Goal: Transaction & Acquisition: Purchase product/service

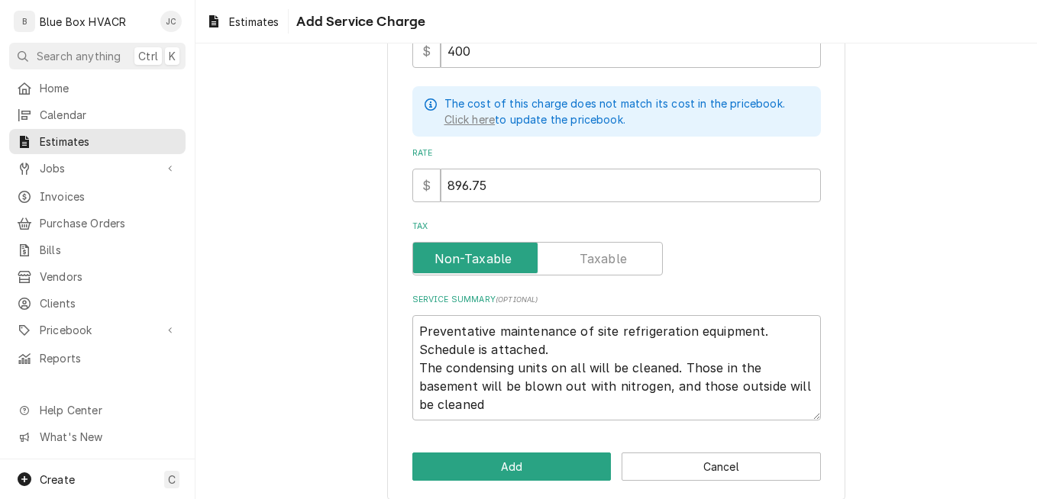
scroll to position [297, 0]
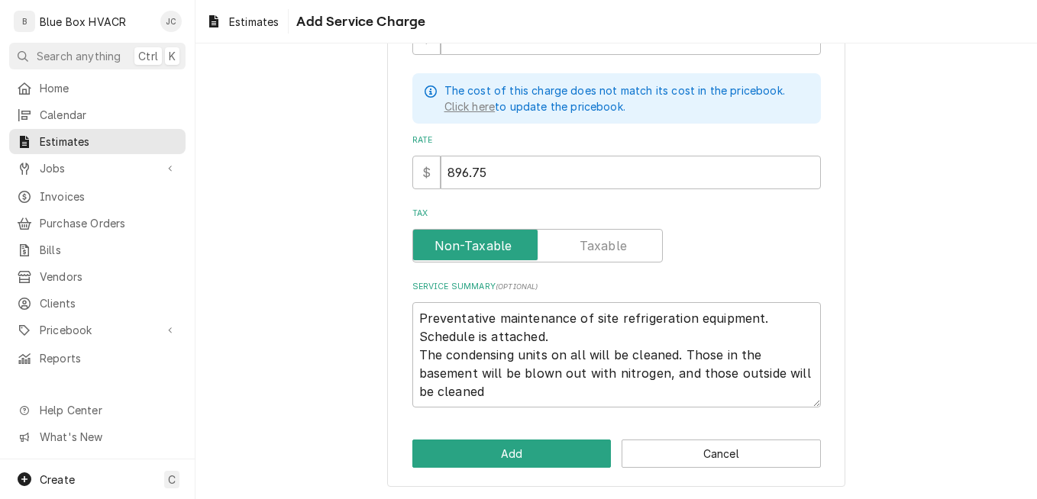
type textarea "Preventative maintenance of site refrigeration equipment. Schedule is attached.…"
click at [550, 176] on input "896.75" at bounding box center [631, 173] width 380 height 34
type input "896.7"
type textarea "x"
type input "896"
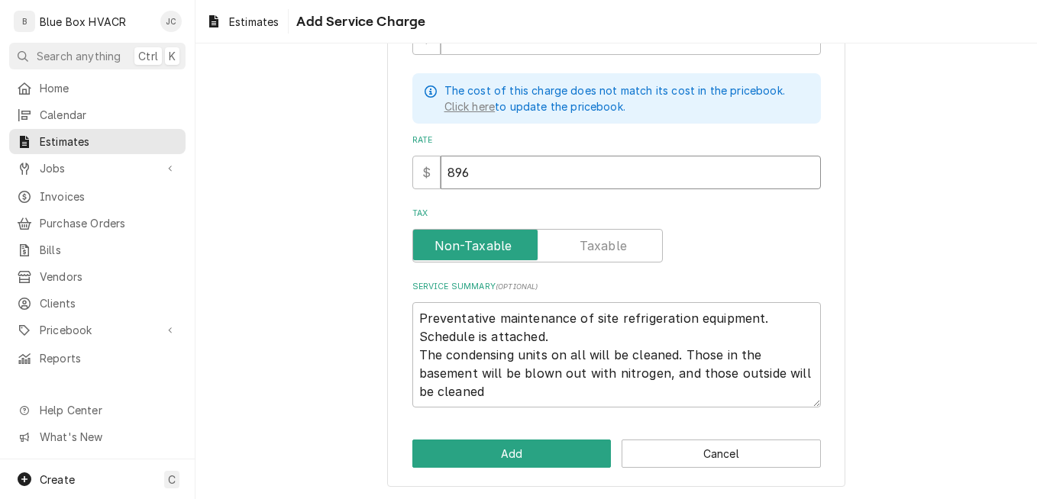
type textarea "x"
type input "896.0"
type textarea "x"
type input "896.00"
type textarea "x"
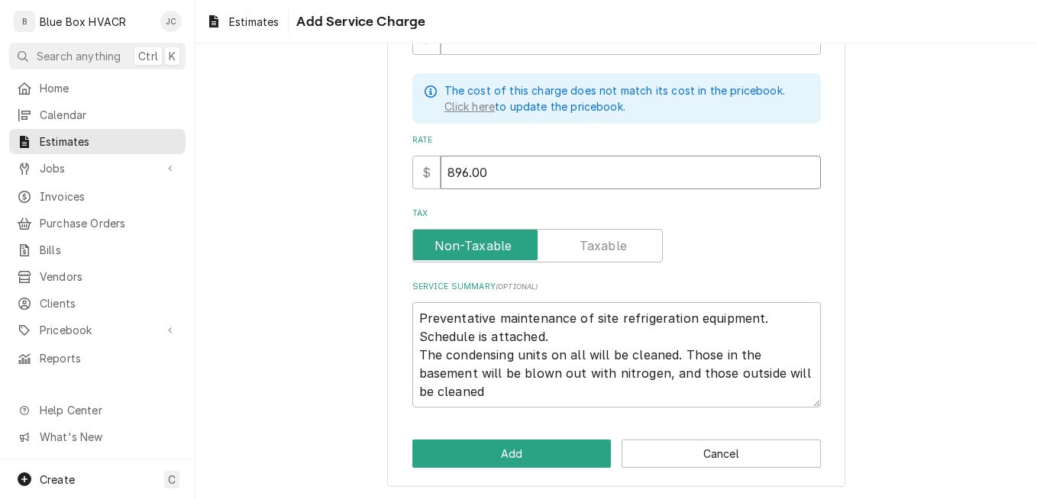
type input "896.00"
click at [558, 388] on textarea "Preventative maintenance of site refrigeration equipment. Schedule is attached.…" at bounding box center [616, 354] width 409 height 105
drag, startPoint x: 738, startPoint y: 371, endPoint x: 759, endPoint y: 387, distance: 26.7
click at [759, 387] on textarea "Preventative maintenance of site refrigeration equipment. Schedule is attached.…" at bounding box center [616, 354] width 409 height 105
type textarea "Preventative maintenance of site refrigeration equipment. Schedule is attached.…"
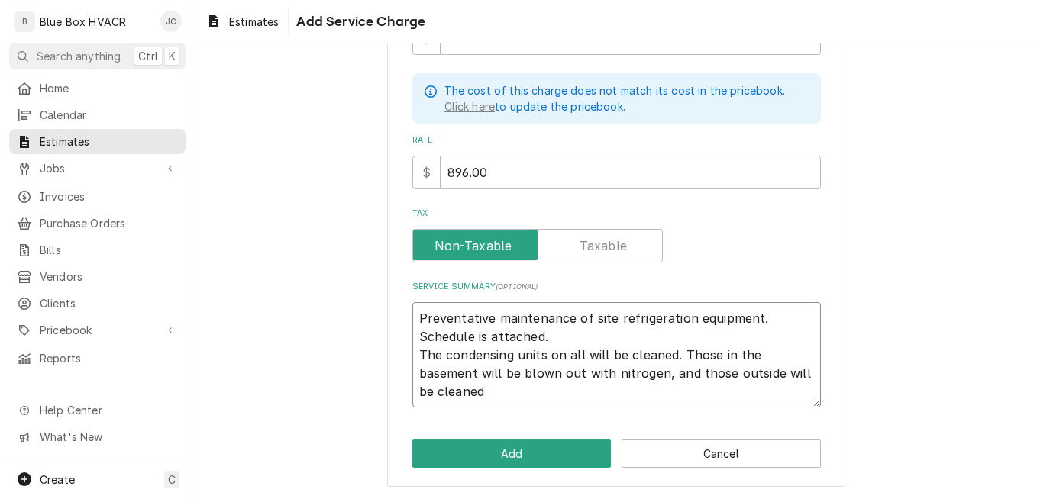
type textarea "x"
type textarea "Preventative maintenance of site refrigeration equipment. Schedule is attached.…"
type textarea "x"
type textarea "Preventative maintenance of site refrigeration equipment. Schedule is attached.…"
type textarea "x"
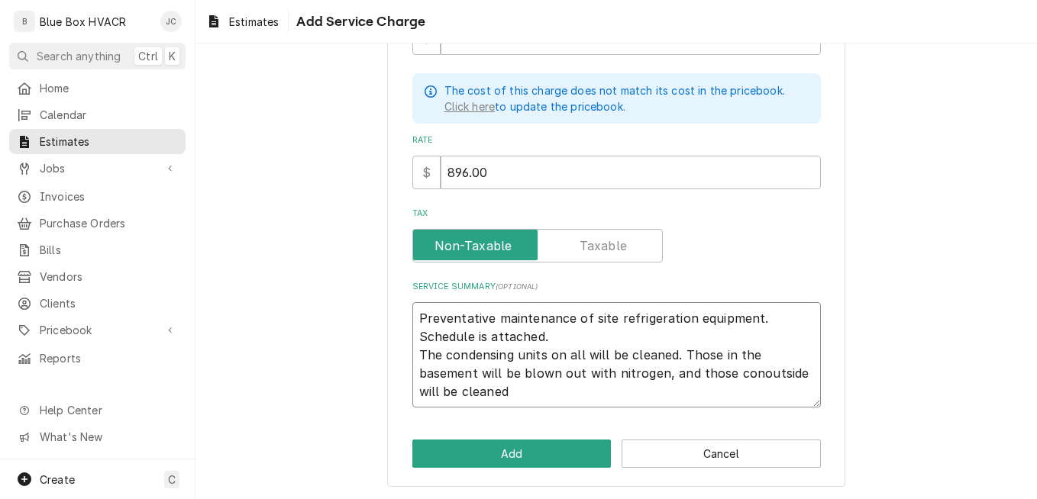
type textarea "Preventative maintenance of site refrigeration equipment. Schedule is attached.…"
type textarea "x"
type textarea "Preventative maintenance of site refrigeration equipment. Schedule is attached.…"
type textarea "x"
type textarea "Preventative maintenance of site refrigeration equipment. Schedule is attached.…"
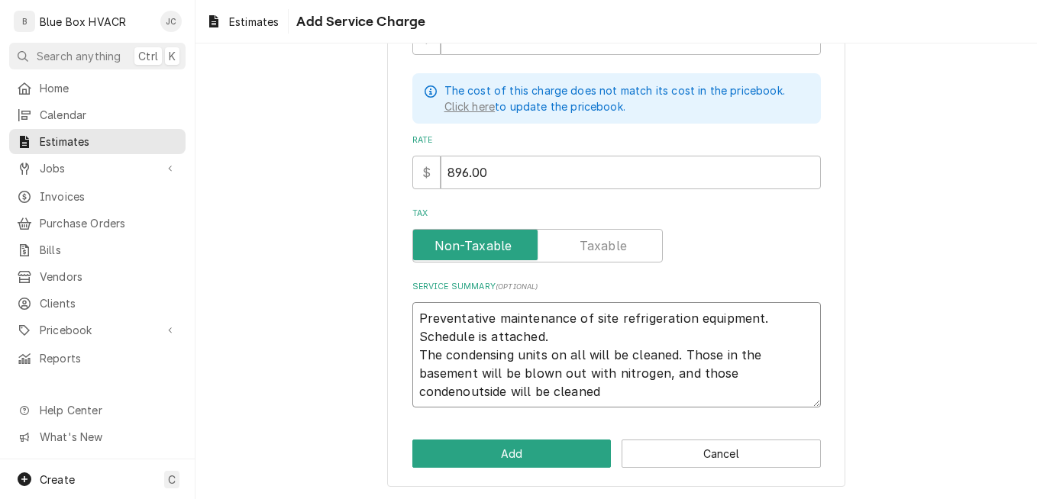
type textarea "x"
type textarea "Preventative maintenance of site refrigeration equipment. Schedule is attached.…"
type textarea "x"
type textarea "Preventative maintenance of site refrigeration equipment. Schedule is attached.…"
type textarea "x"
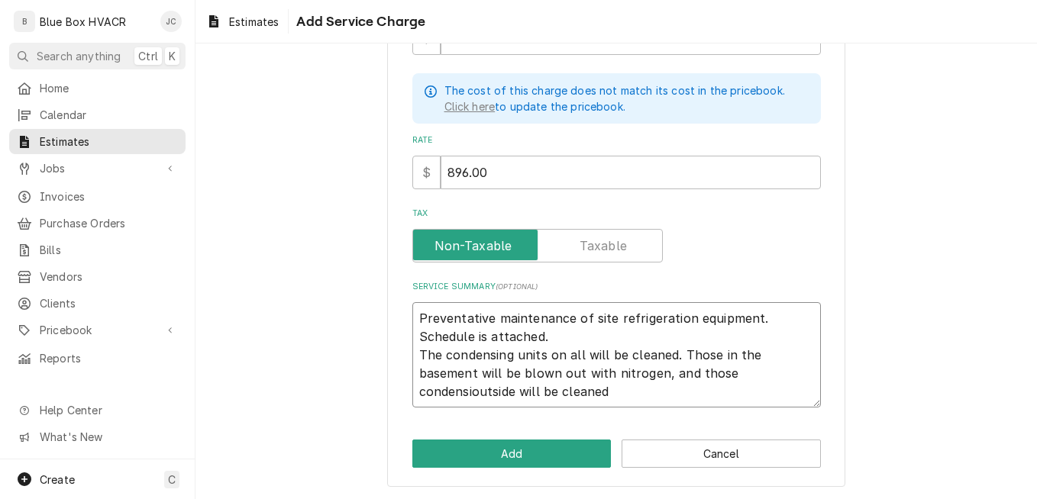
type textarea "Preventative maintenance of site refrigeration equipment. Schedule is attached.…"
type textarea "x"
type textarea "Preventative maintenance of site refrigeration equipment. Schedule is attached.…"
type textarea "x"
type textarea "Preventative maintenance of site refrigeration equipment. Schedule is attached.…"
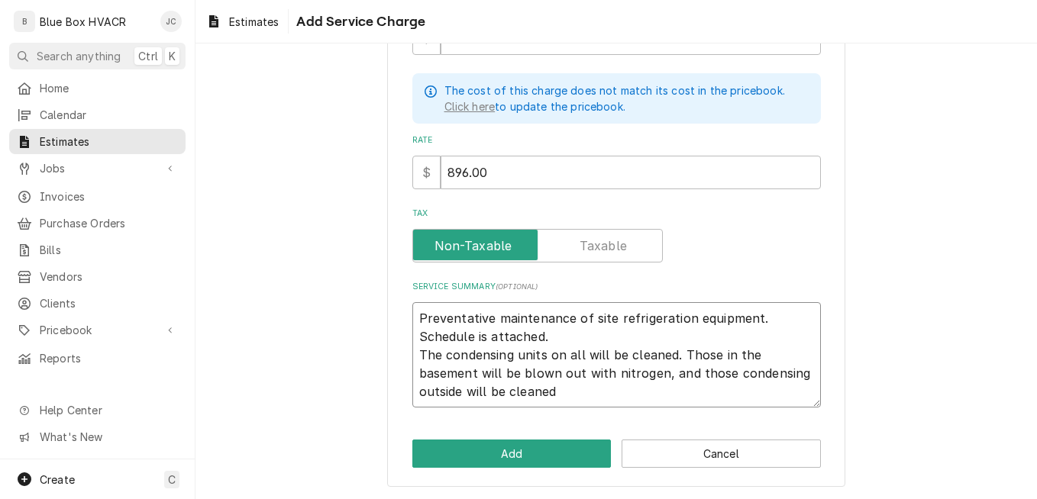
type textarea "x"
type textarea "Preventative maintenance of site refrigeration equipment. Schedule is attached.…"
type textarea "x"
type textarea "Preventative maintenance of site refrigeration equipment. Schedule is attached.…"
type textarea "x"
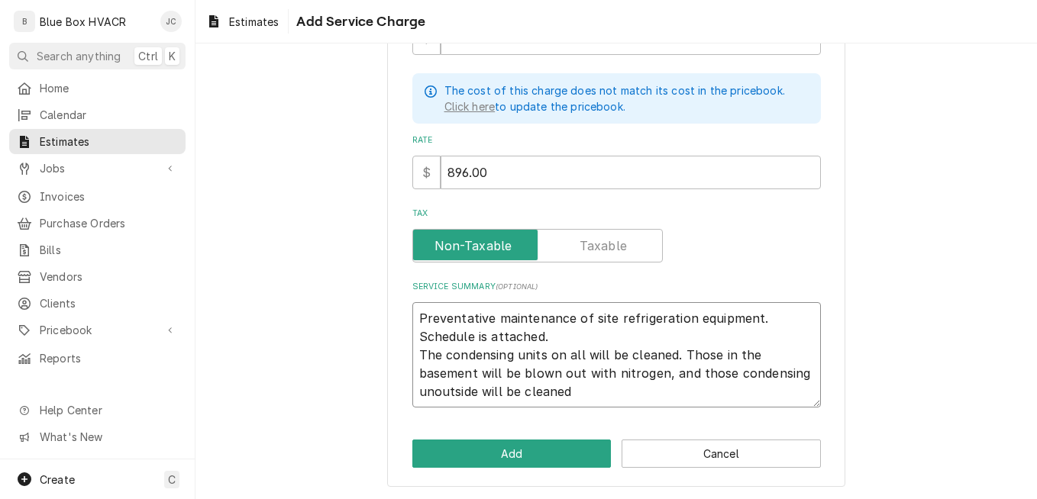
type textarea "Preventative maintenance of site refrigeration equipment. Schedule is attached.…"
type textarea "x"
type textarea "Preventative maintenance of site refrigeration equipment. Schedule is attached.…"
type textarea "x"
type textarea "Preventative maintenance of site refrigeration equipment. Schedule is attached.…"
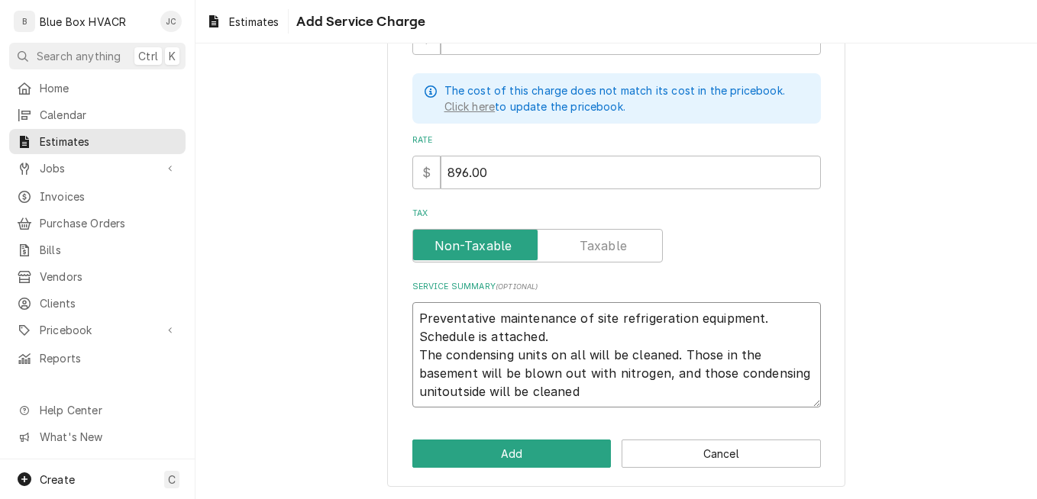
type textarea "x"
type textarea "Preventative maintenance of site refrigeration equipment. Schedule is attached.…"
type textarea "x"
click at [611, 390] on textarea "Preventative maintenance of site refrigeration equipment. Schedule is attached.…" at bounding box center [616, 354] width 409 height 105
type textarea "Preventative maintenance of site refrigeration equipment. Schedule is attached.…"
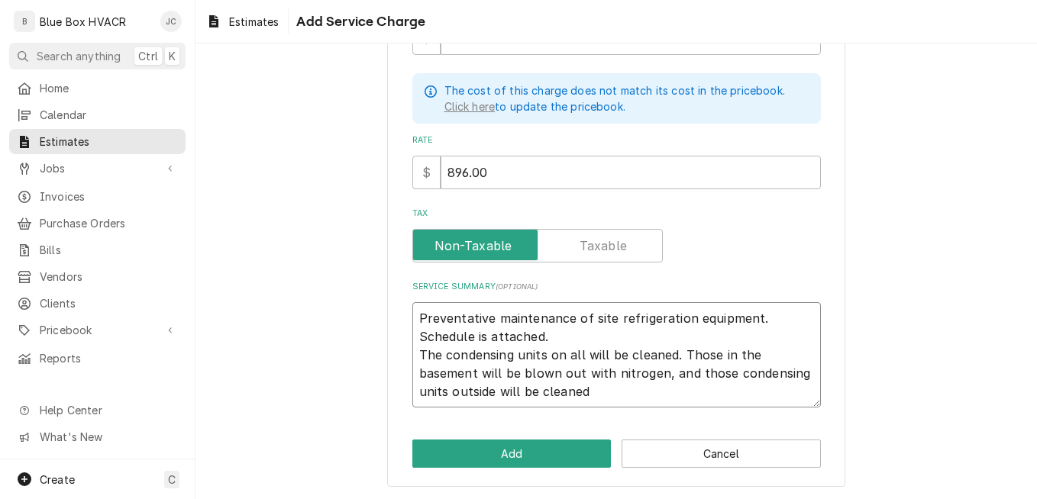
type textarea "x"
type textarea "Preventative maintenance of site refrigeration equipment. Schedule is attached.…"
type textarea "x"
type textarea "Preventative maintenance of site refrigeration equipment. Schedule is attached.…"
type textarea "x"
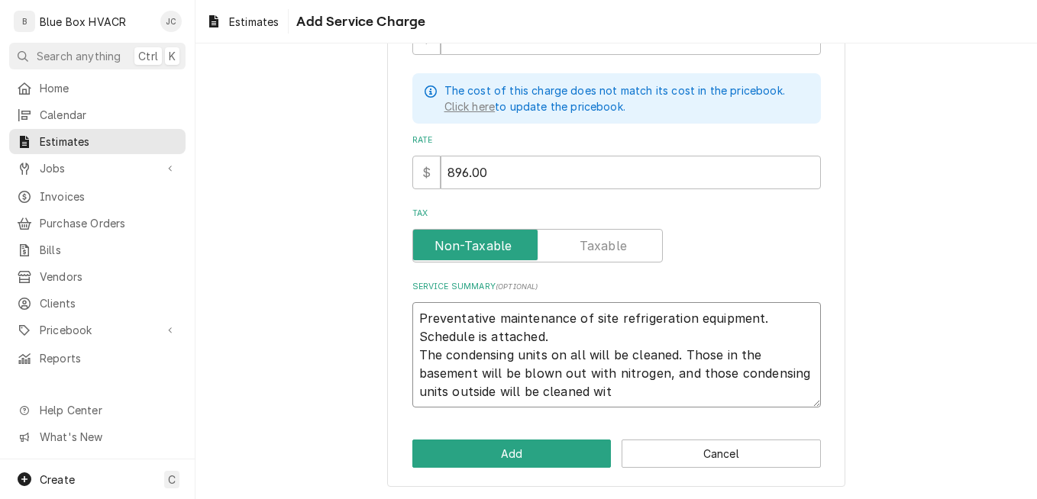
type textarea "Preventative maintenance of site refrigeration equipment. Schedule is attached.…"
type textarea "x"
type textarea "Preventative maintenance of site refrigeration equipment. Schedule is attached.…"
type textarea "x"
type textarea "Preventative maintenance of site refrigeration equipment. Schedule is attached.…"
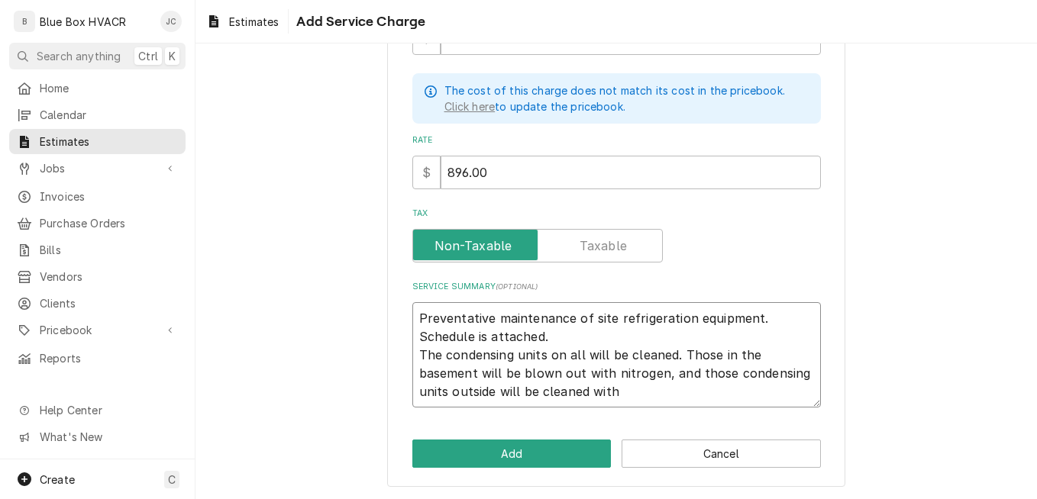
type textarea "x"
type textarea "Preventative maintenance of site refrigeration equipment. Schedule is attached.…"
type textarea "x"
type textarea "Preventative maintenance of site refrigeration equipment. Schedule is attached.…"
type textarea "x"
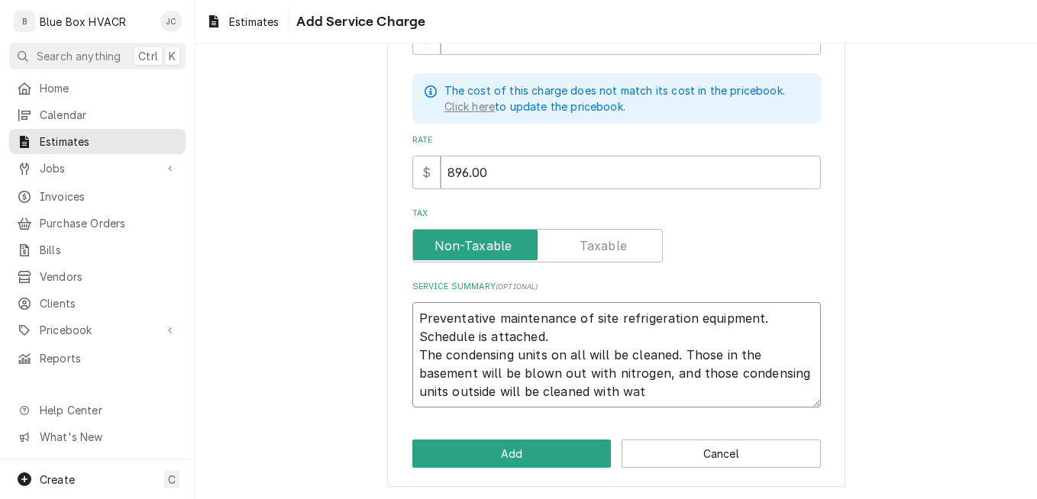
type textarea "Preventative maintenance of site refrigeration equipment. Schedule is attached.…"
type textarea "x"
type textarea "Preventative maintenance of site refrigeration equipment. Schedule is attached.…"
type textarea "x"
type textarea "Preventative maintenance of site refrigeration equipment. Schedule is attached.…"
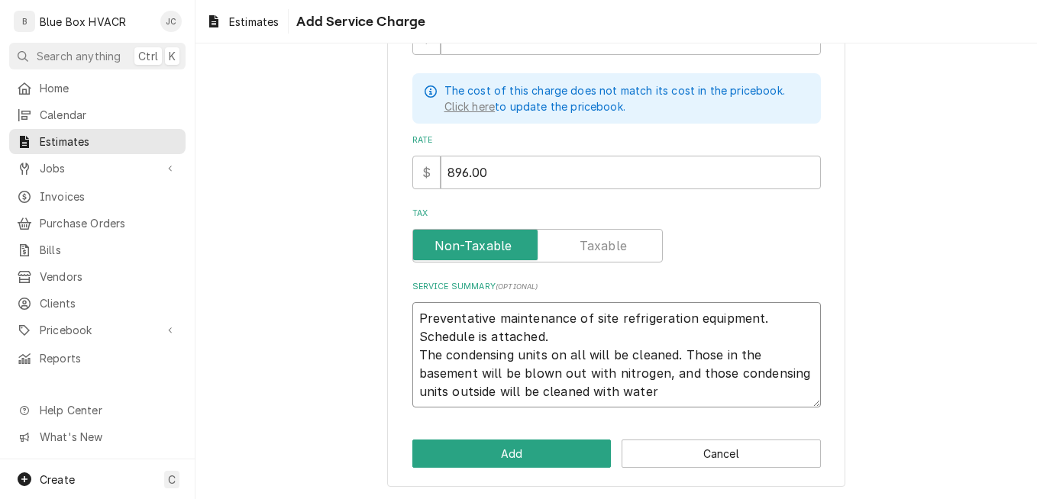
type textarea "x"
type textarea "Preventative maintenance of site refrigeration equipment. Schedule is attached.…"
type textarea "x"
type textarea "Preventative maintenance of site refrigeration equipment. Schedule is attached.…"
type textarea "x"
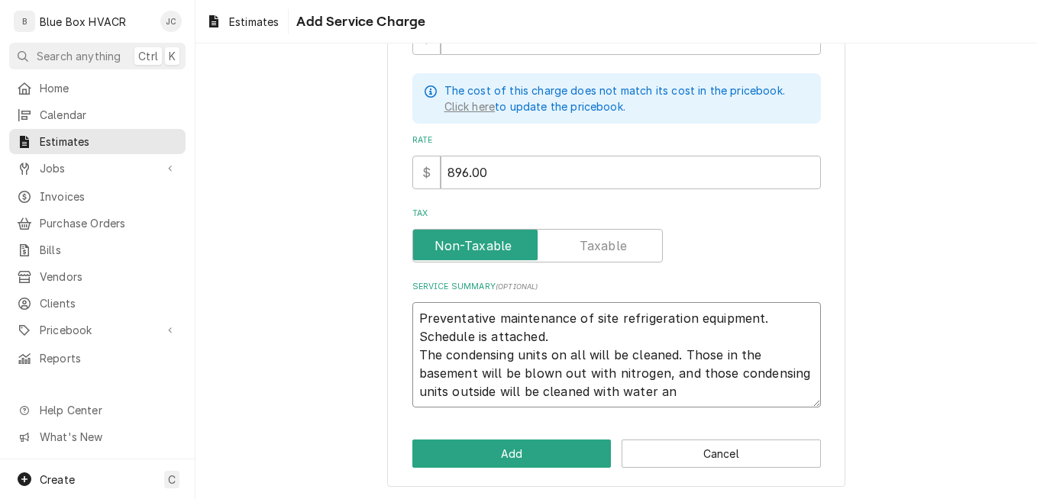
type textarea "Preventative maintenance of site refrigeration equipment. Schedule is attached.…"
type textarea "x"
type textarea "Preventative maintenance of site refrigeration equipment. Schedule is attached.…"
type textarea "x"
type textarea "Preventative maintenance of site refrigeration equipment. Schedule is attached.…"
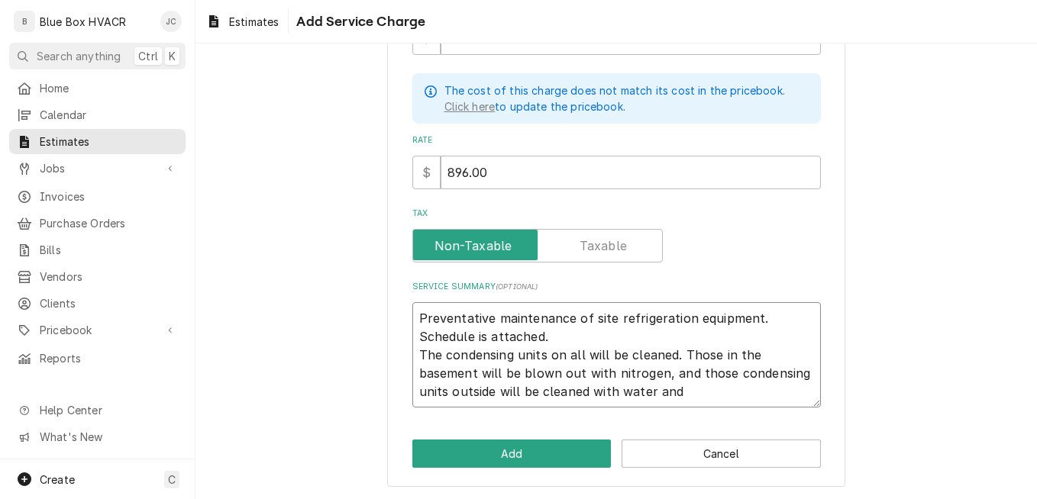
type textarea "x"
type textarea "Preventative maintenance of site refrigeration equipment. Schedule is attached.…"
type textarea "x"
type textarea "Preventative maintenance of site refrigeration equipment. Schedule is attached.…"
type textarea "x"
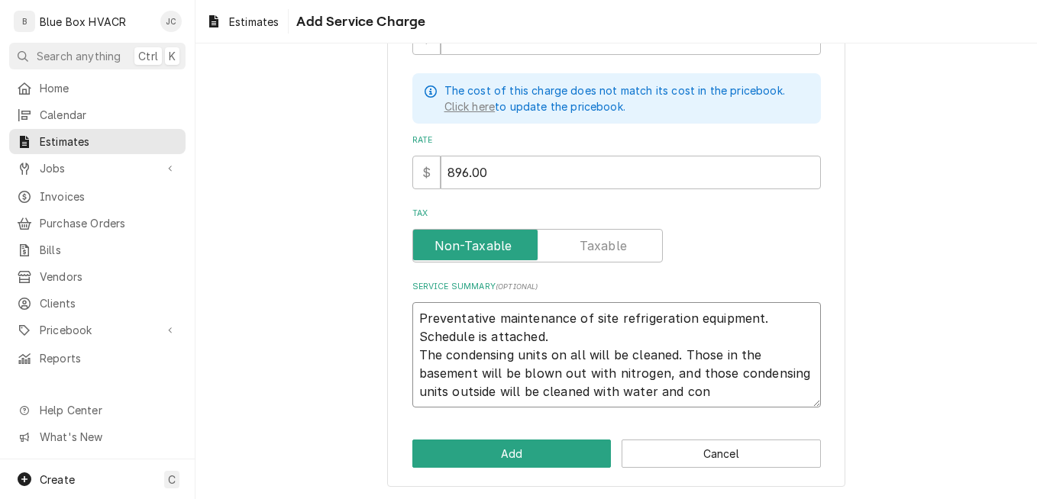
type textarea "Preventative maintenance of site refrigeration equipment. Schedule is attached.…"
type textarea "x"
type textarea "Preventative maintenance of site refrigeration equipment. Schedule is attached.…"
type textarea "x"
type textarea "Preventative maintenance of site refrigeration equipment. Schedule is attached.…"
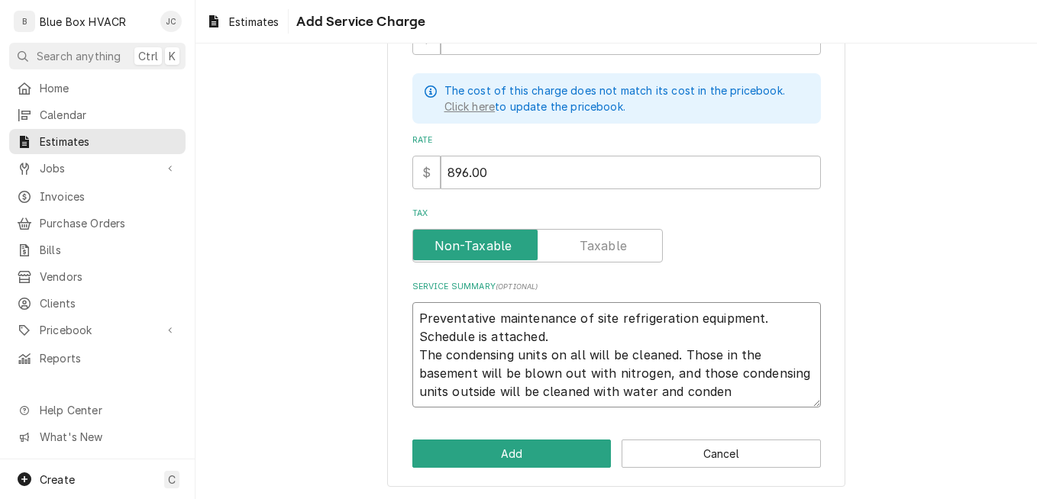
type textarea "x"
type textarea "Preventative maintenance of site refrigeration equipment. Schedule is attached.…"
type textarea "x"
type textarea "Preventative maintenance of site refrigeration equipment. Schedule is attached.…"
type textarea "x"
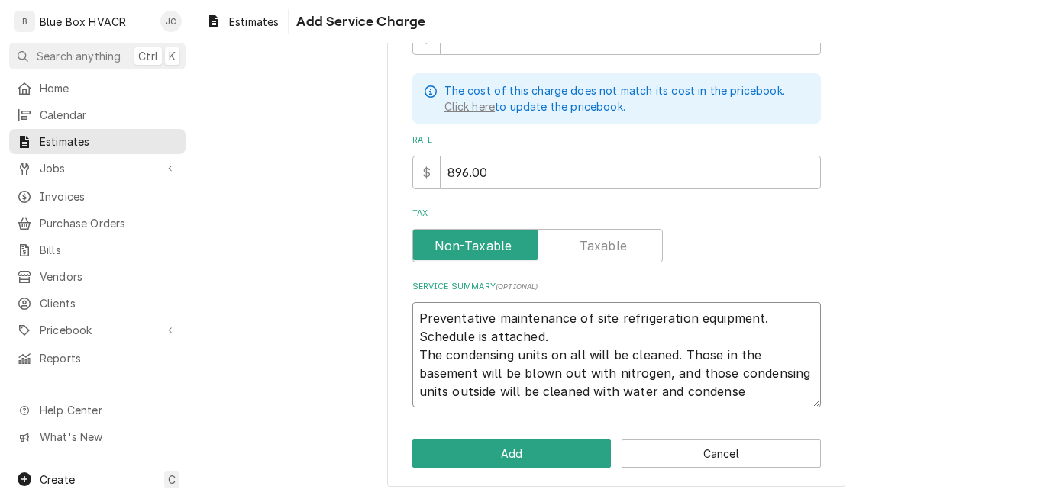
type textarea "Preventative maintenance of site refrigeration equipment. Schedule is attached.…"
type textarea "x"
type textarea "Preventative maintenance of site refrigeration equipment. Schedule is attached.…"
type textarea "x"
type textarea "Preventative maintenance of site refrigeration equipment. Schedule is attached.…"
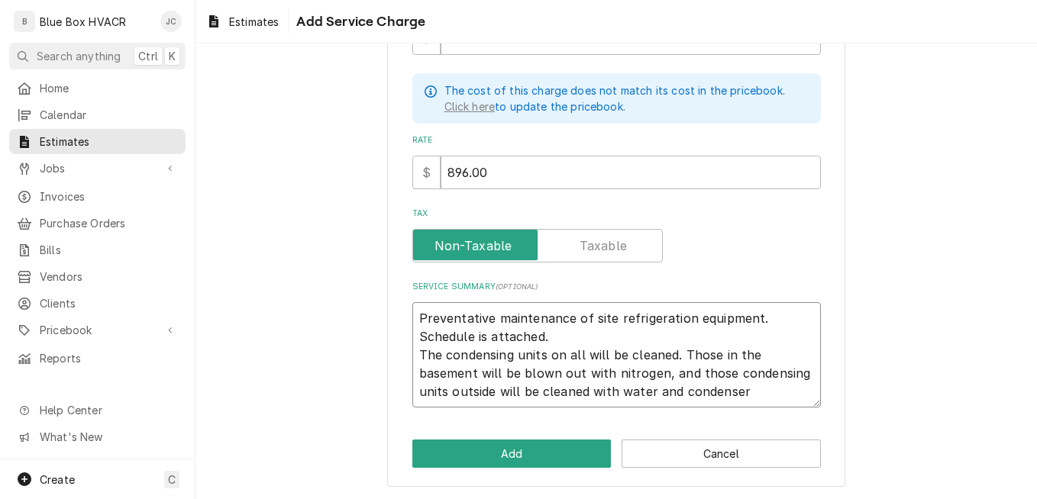
type textarea "x"
type textarea "Preventative maintenance of site refrigeration equipment. Schedule is attached.…"
type textarea "x"
type textarea "Preventative maintenance of site refrigeration equipment. Schedule is attached.…"
type textarea "x"
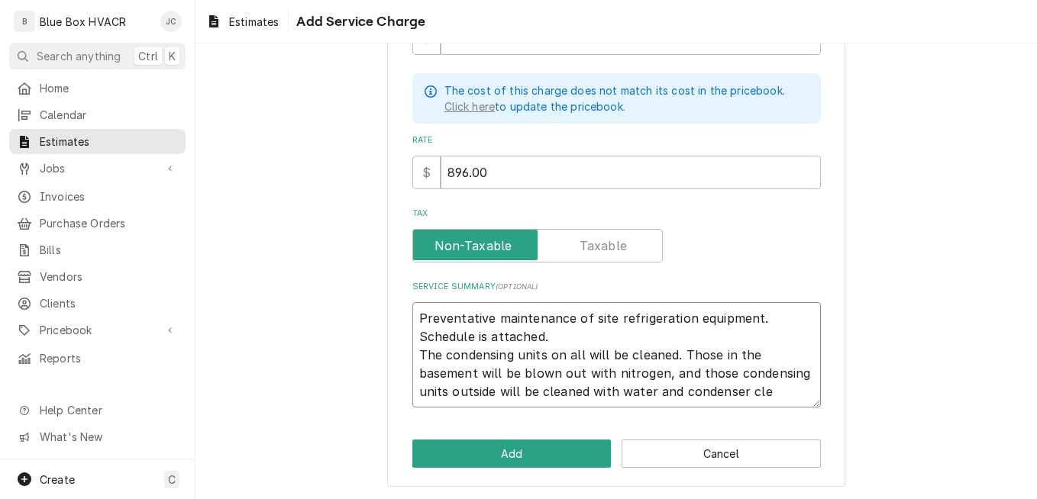
type textarea "Preventative maintenance of site refrigeration equipment. Schedule is attached.…"
type textarea "x"
type textarea "Preventative maintenance of site refrigeration equipment. Schedule is attached.…"
type textarea "x"
type textarea "Preventative maintenance of site refrigeration equipment. Schedule is attached.…"
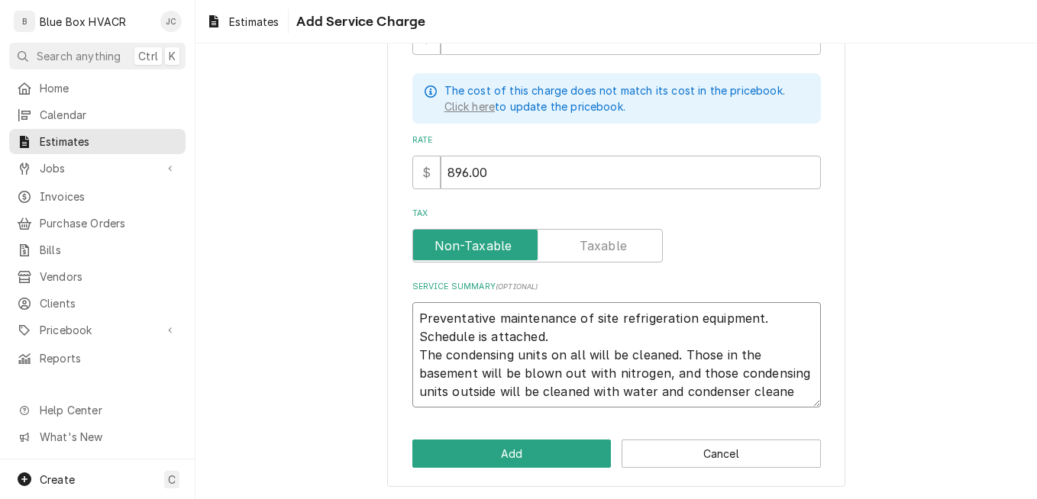
type textarea "x"
type textarea "Preventative maintenance of site refrigeration equipment. Schedule is attached.…"
type textarea "x"
type textarea "Preventative maintenance of site refrigeration equipment. Schedule is attached.…"
type textarea "x"
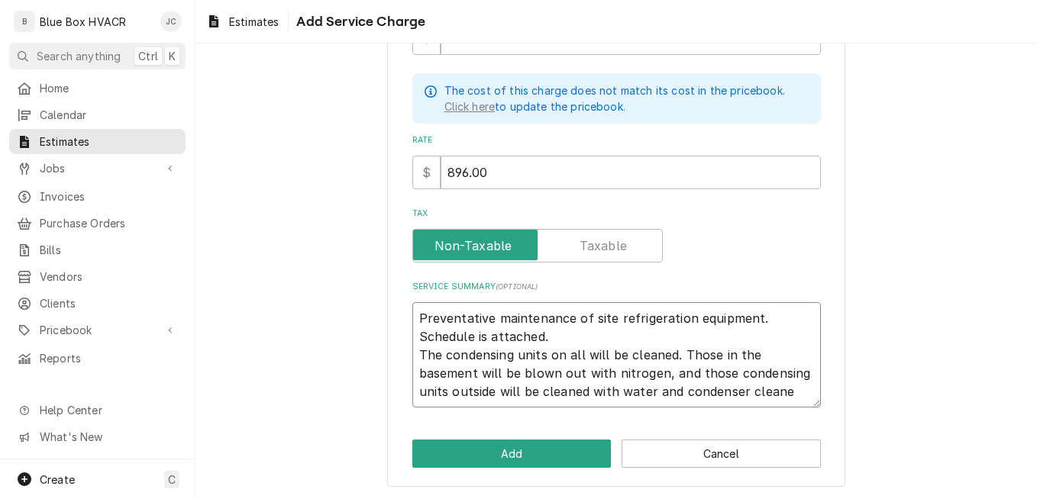
type textarea "Preventative maintenance of site refrigeration equipment. Schedule is attached.…"
type textarea "x"
type textarea "Preventative maintenance of site refrigeration equipment. Schedule is attached.…"
type textarea "x"
type textarea "Preventative maintenance of site refrigeration equipment. Schedule is attached.…"
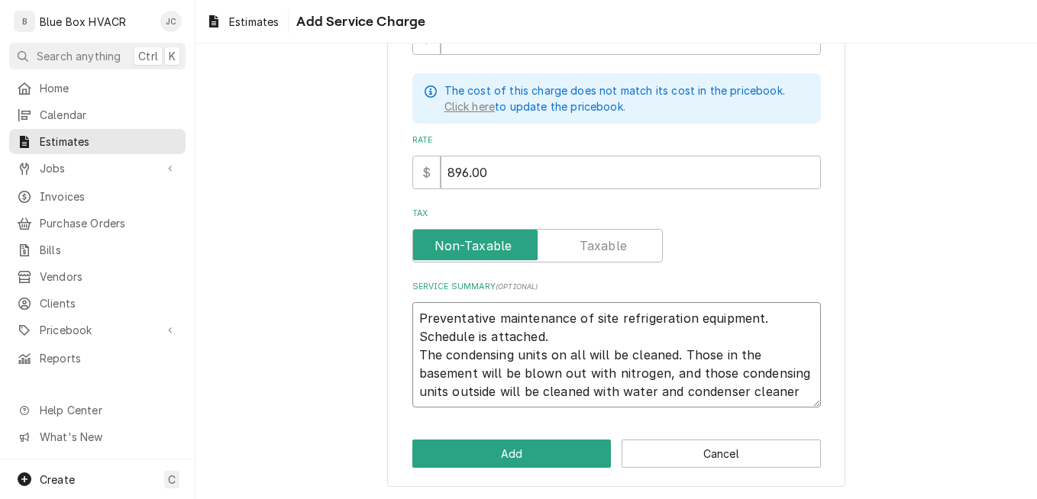
type textarea "x"
type textarea "Preventative maintenance of site refrigeration equipment. Schedule is attached.…"
type textarea "x"
type textarea "Preventative maintenance of site refrigeration equipment. Schedule is attached.…"
type textarea "x"
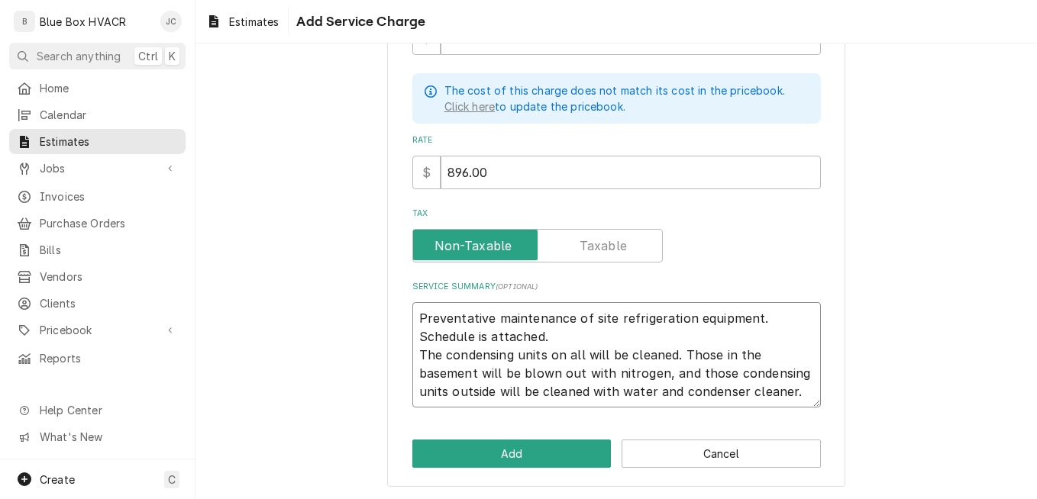
type textarea "Preventative maintenance of site refrigeration equipment. Schedule is attached.…"
type textarea "x"
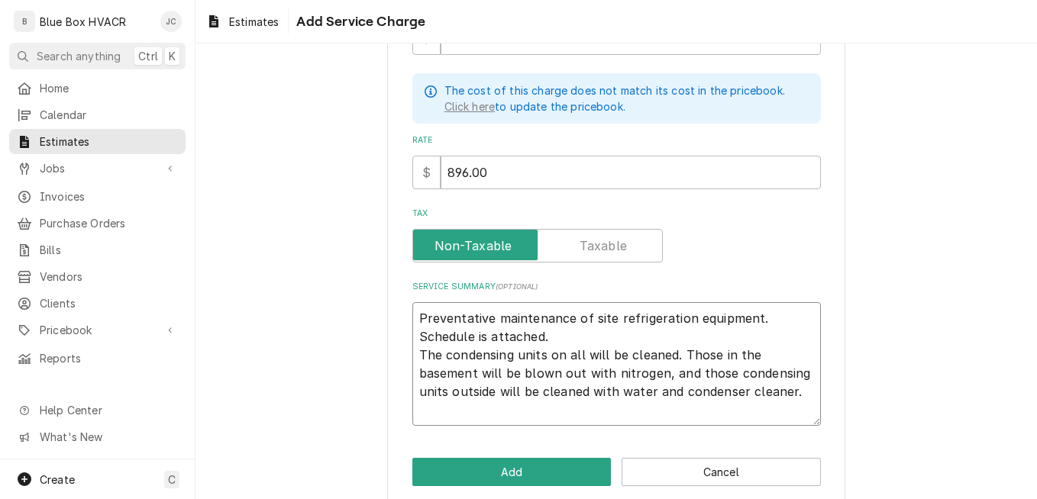
type textarea "Preventative maintenance of site refrigeration equipment. Schedule is attached.…"
type textarea "x"
type textarea "Preventative maintenance of site refrigeration equipment. Schedule is attached.…"
type textarea "x"
type textarea "Preventative maintenance of site refrigeration equipment. Schedule is attached.…"
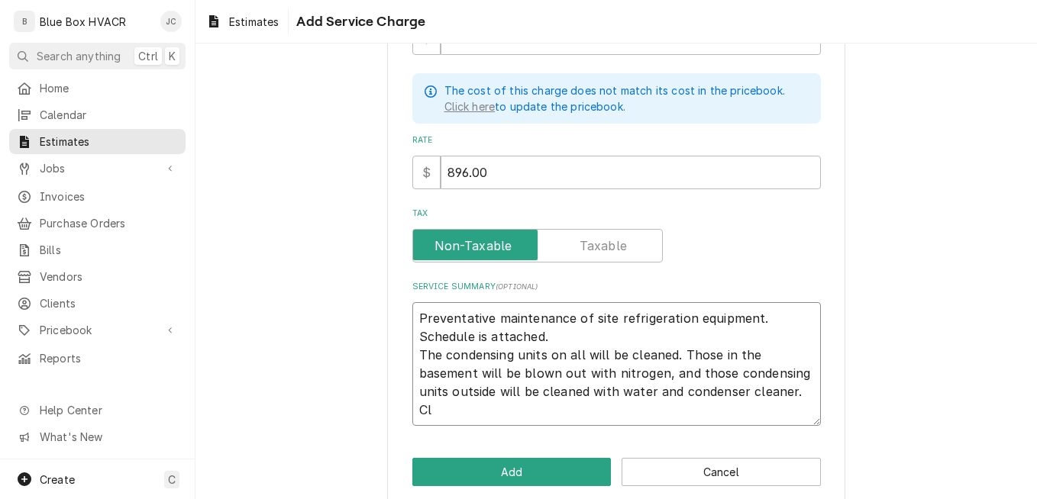
type textarea "x"
type textarea "Preventative maintenance of site refrigeration equipment. Schedule is attached.…"
type textarea "x"
type textarea "Preventative maintenance of site refrigeration equipment. Schedule is attached.…"
type textarea "x"
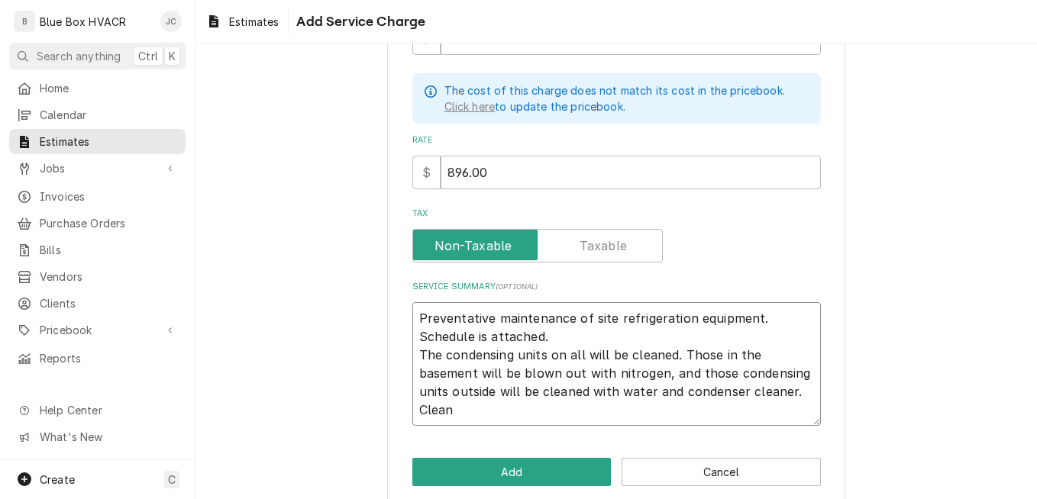
type textarea "Preventative maintenance of site refrigeration equipment. Schedule is attached.…"
type textarea "x"
type textarea "Preventative maintenance of site refrigeration equipment. Schedule is attached.…"
type textarea "x"
type textarea "Preventative maintenance of site refrigeration equipment. Schedule is attached.…"
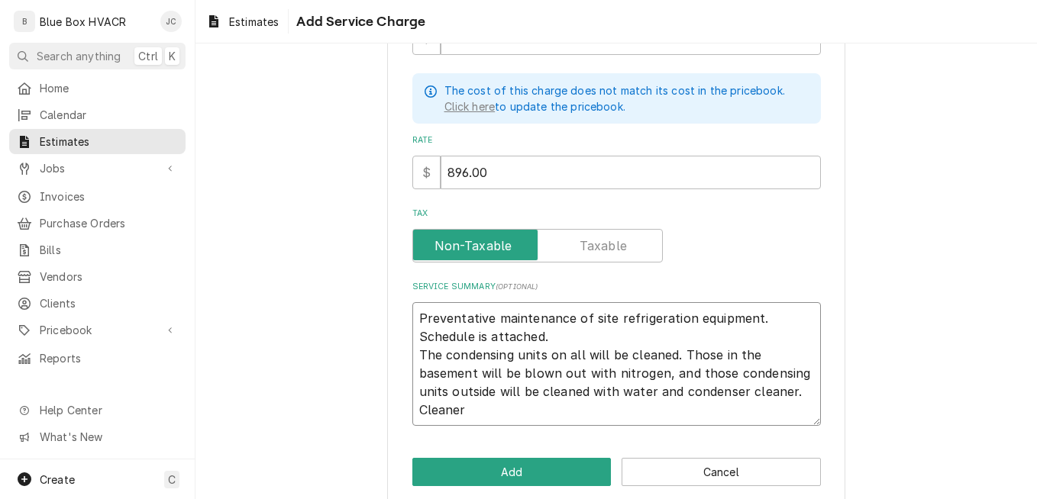
type textarea "x"
type textarea "Preventative maintenance of site refrigeration equipment. Schedule is attached.…"
type textarea "x"
type textarea "Preventative maintenance of site refrigeration equipment. Schedule is attached.…"
type textarea "x"
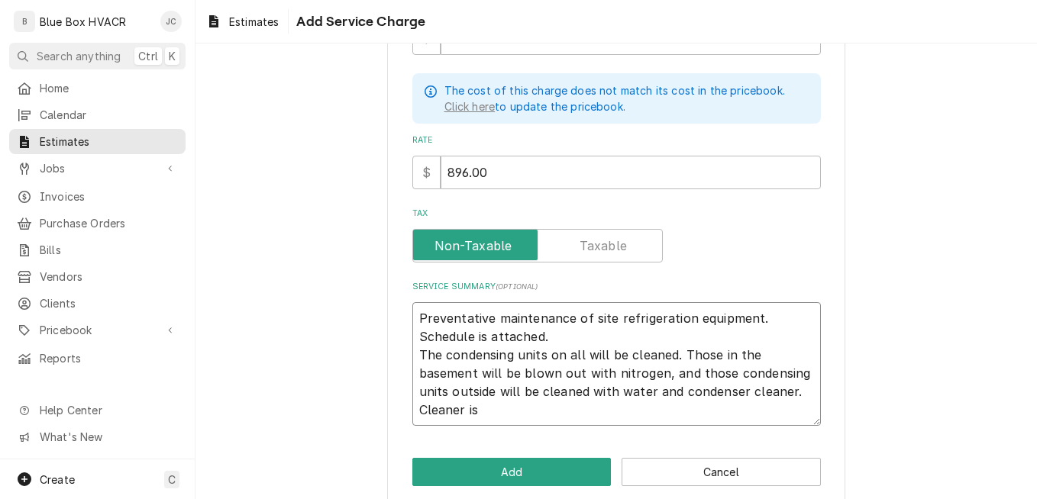
type textarea "Preventative maintenance of site refrigeration equipment. Schedule is attached.…"
type textarea "x"
type textarea "Preventative maintenance of site refrigeration equipment. Schedule is attached.…"
type textarea "x"
type textarea "Preventative maintenance of site refrigeration equipment. Schedule is attached.…"
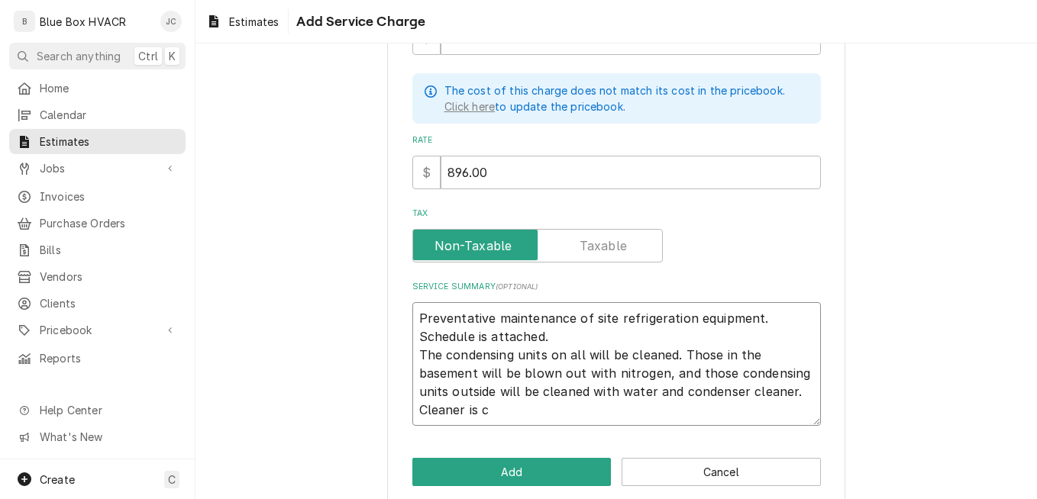
type textarea "x"
type textarea "Preventative maintenance of site refrigeration equipment. Schedule is attached.…"
type textarea "x"
type textarea "Preventative maintenance of site refrigeration equipment. Schedule is attached.…"
type textarea "x"
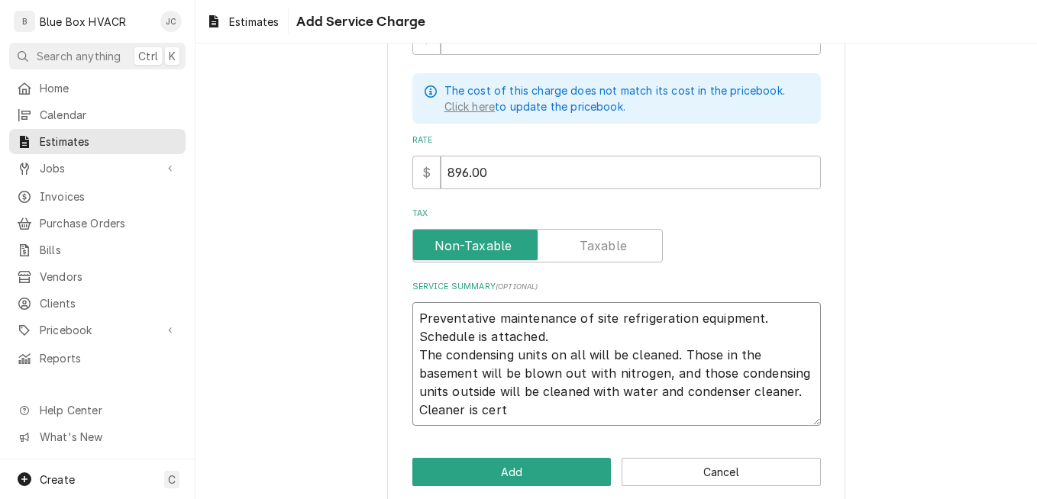
type textarea "Preventative maintenance of site refrigeration equipment. Schedule is attached.…"
type textarea "x"
type textarea "Preventative maintenance of site refrigeration equipment. Schedule is attached.…"
type textarea "x"
type textarea "Preventative maintenance of site refrigeration equipment. Schedule is attached.…"
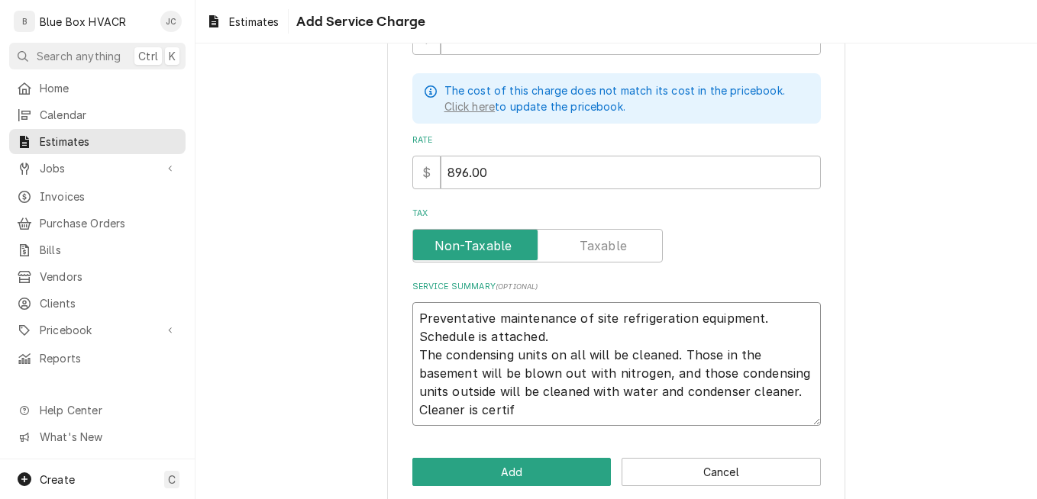
type textarea "x"
type textarea "Preventative maintenance of site refrigeration equipment. Schedule is attached.…"
type textarea "x"
type textarea "Preventative maintenance of site refrigeration equipment. Schedule is attached.…"
type textarea "x"
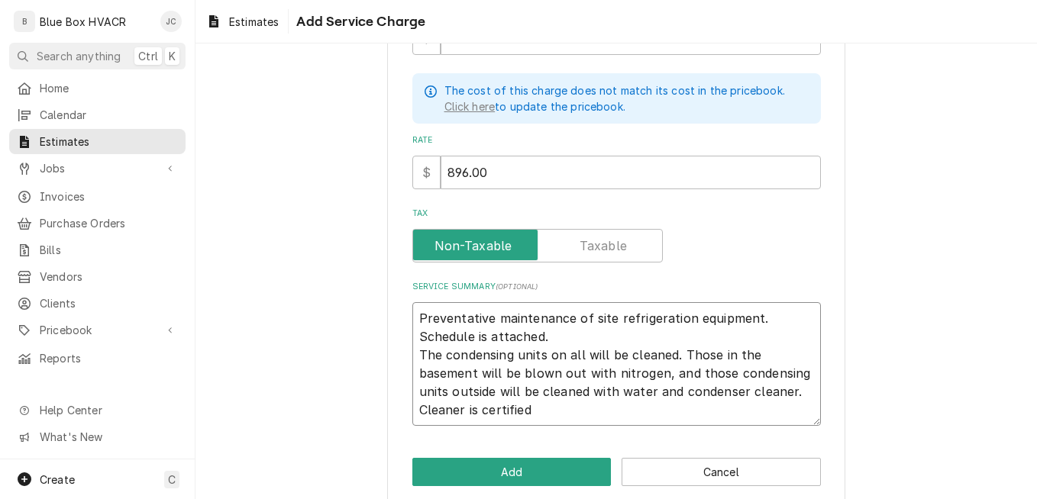
type textarea "Preventative maintenance of site refrigeration equipment. Schedule is attached.…"
type textarea "x"
type textarea "Preventative maintenance of site refrigeration equipment. Schedule is attached.…"
type textarea "x"
type textarea "Preventative maintenance of site refrigeration equipment. Schedule is attached.…"
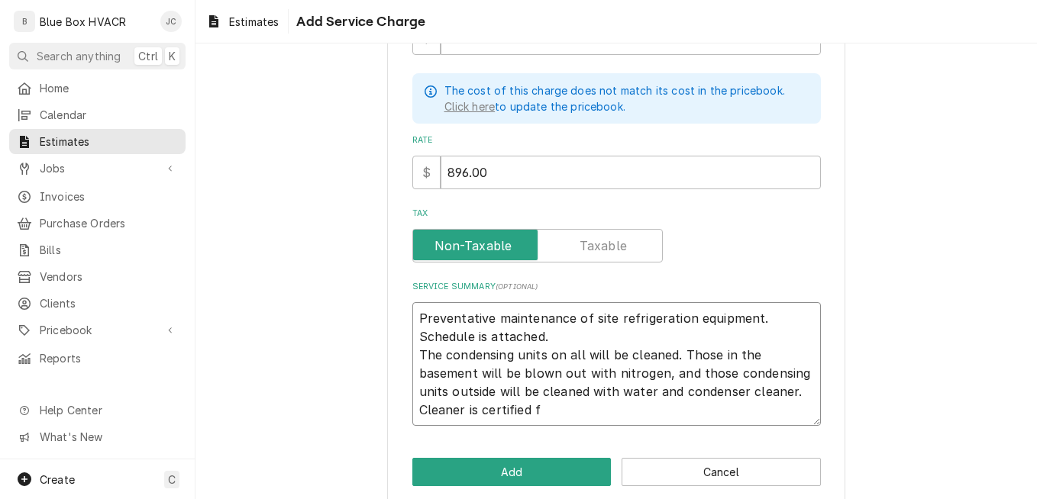
type textarea "x"
type textarea "Preventative maintenance of site refrigeration equipment. Schedule is attached.…"
type textarea "x"
type textarea "Preventative maintenance of site refrigeration equipment. Schedule is attached.…"
type textarea "x"
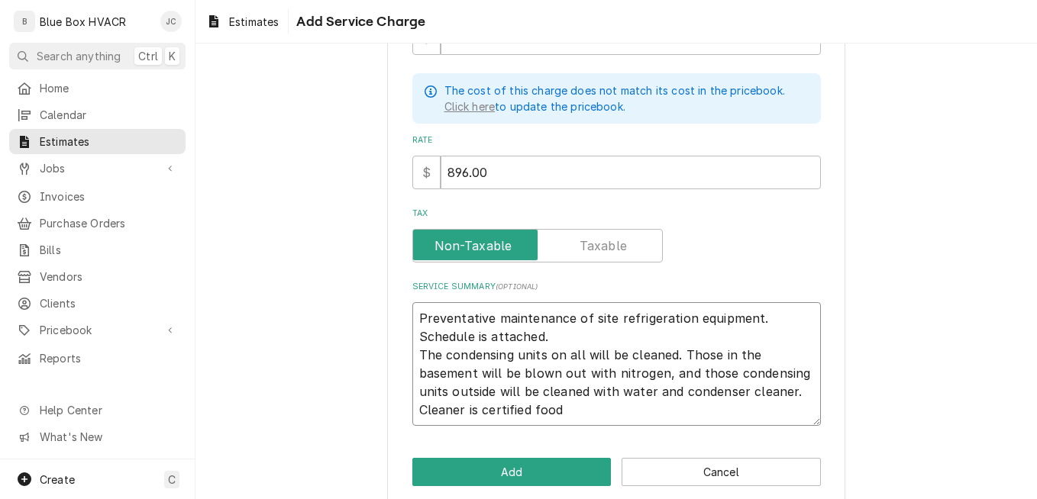
type textarea "Preventative maintenance of site refrigeration equipment. Schedule is attached.…"
type textarea "x"
type textarea "Preventative maintenance of site refrigeration equipment. Schedule is attached.…"
type textarea "x"
type textarea "Preventative maintenance of site refrigeration equipment. Schedule is attached.…"
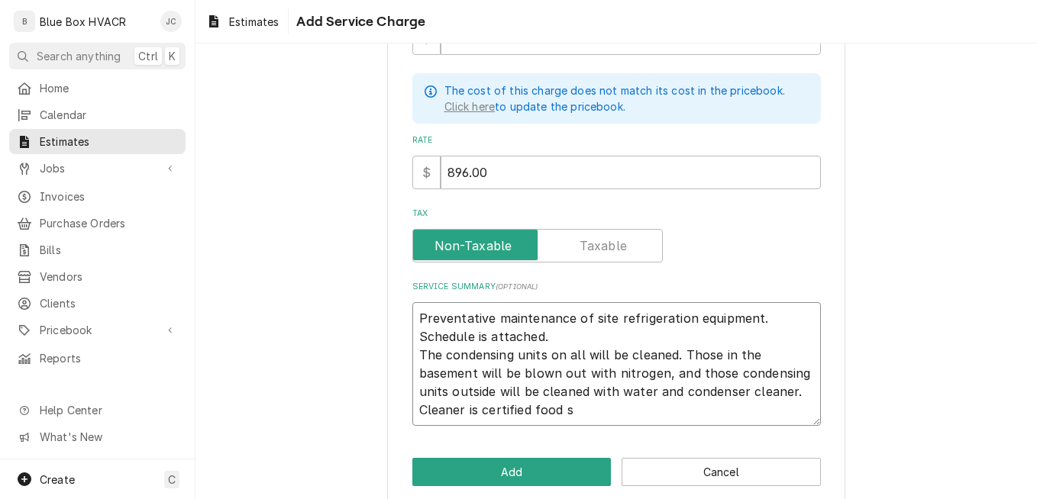
type textarea "x"
type textarea "Preventative maintenance of site refrigeration equipment. Schedule is attached.…"
type textarea "x"
type textarea "Preventative maintenance of site refrigeration equipment. Schedule is attached.…"
type textarea "x"
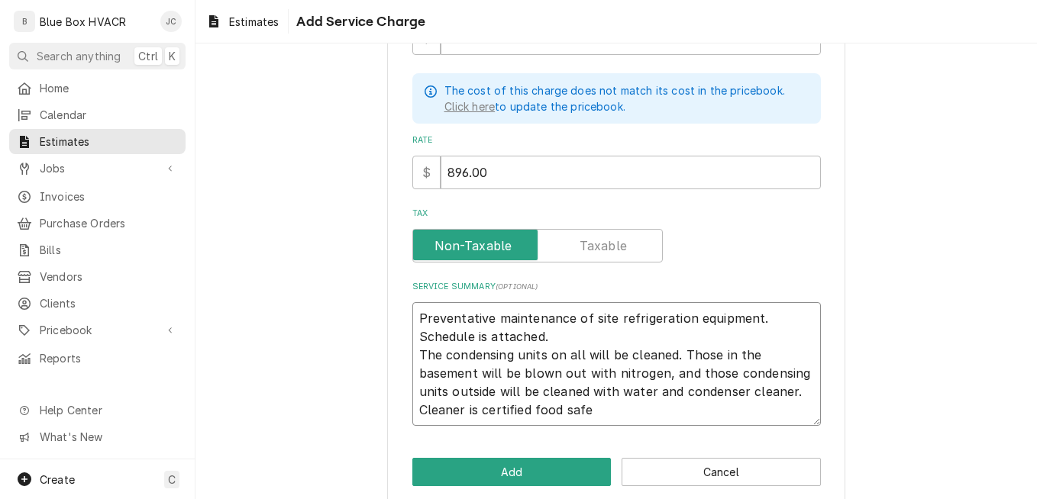
type textarea "Preventative maintenance of site refrigeration equipment. Schedule is attached.…"
type textarea "x"
type textarea "Preventative maintenance of site refrigeration equipment. Schedule is attached.…"
type textarea "x"
type textarea "Preventative maintenance of site refrigeration equipment. Schedule is attached.…"
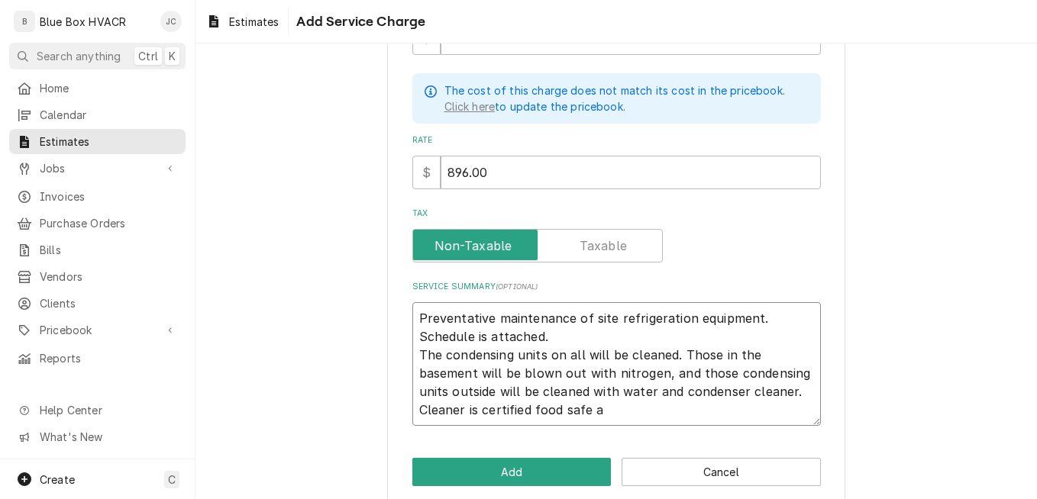
type textarea "x"
type textarea "Preventative maintenance of site refrigeration equipment. Schedule is attached.…"
type textarea "x"
type textarea "Preventative maintenance of site refrigeration equipment. Schedule is attached.…"
type textarea "x"
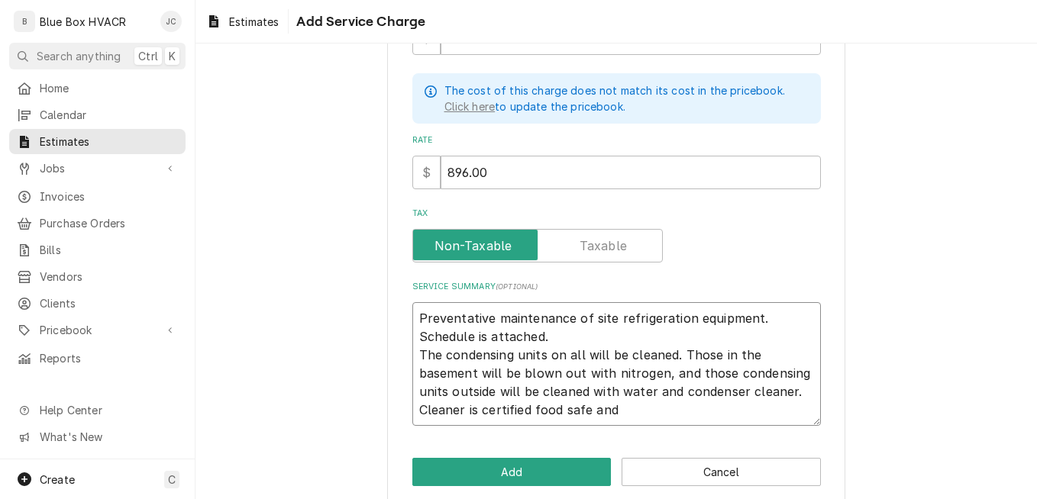
type textarea "Preventative maintenance of site refrigeration equipment. Schedule is attached.…"
type textarea "x"
type textarea "Preventative maintenance of site refrigeration equipment. Schedule is attached.…"
type textarea "x"
type textarea "Preventative maintenance of site refrigeration equipment. Schedule is attached.…"
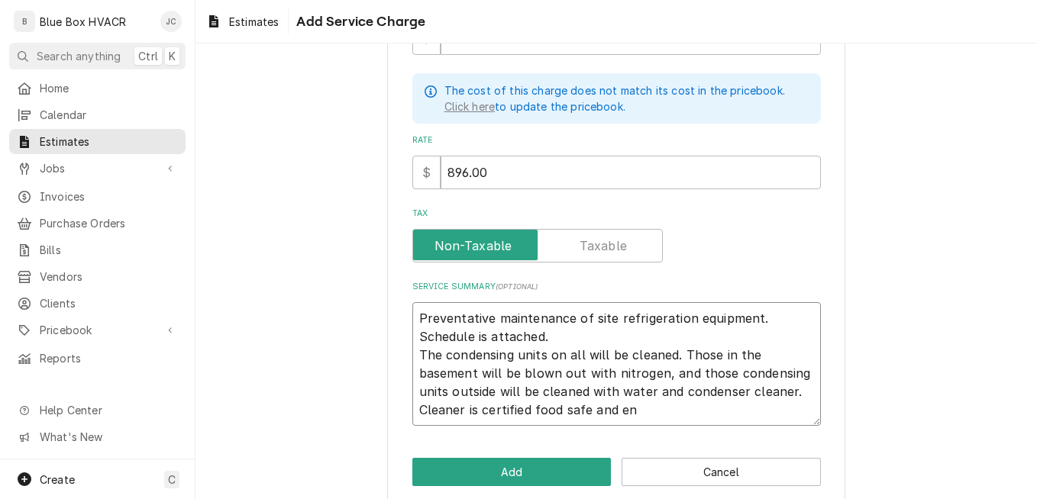
type textarea "x"
type textarea "Preventative maintenance of site refrigeration equipment. Schedule is attached.…"
type textarea "x"
click at [771, 413] on textarea "Preventative maintenance of site refrigeration equipment. Schedule is attached.…" at bounding box center [616, 364] width 409 height 124
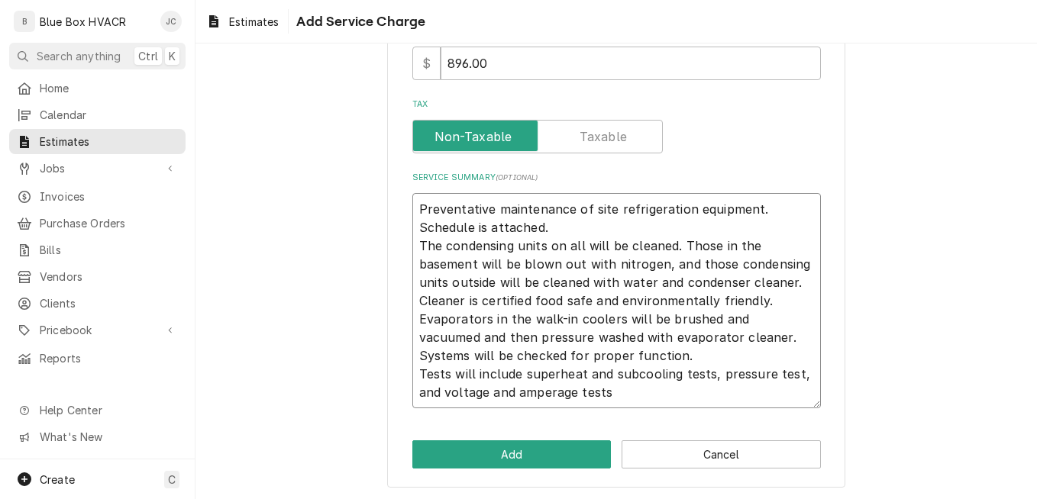
scroll to position [407, 0]
click at [603, 394] on textarea "Preventative maintenance of site refrigeration equipment. Schedule is attached.…" at bounding box center [616, 299] width 409 height 215
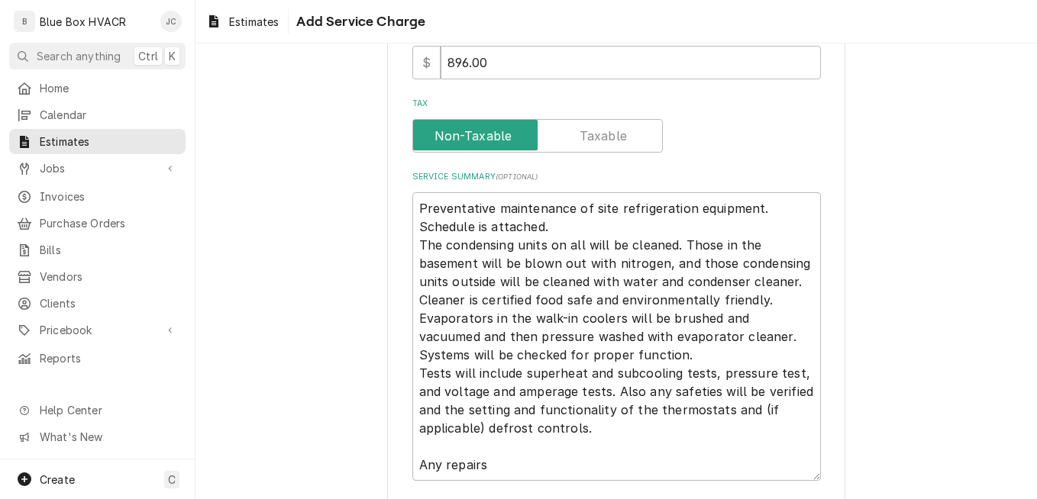
click at [855, 179] on div "Please provide the following information to add a new service charge to this es…" at bounding box center [617, 113] width 842 height 922
drag, startPoint x: 486, startPoint y: 467, endPoint x: 512, endPoint y: 459, distance: 27.3
click at [487, 467] on textarea "Preventative maintenance of site refrigeration equipment. Schedule is attached.…" at bounding box center [616, 336] width 409 height 289
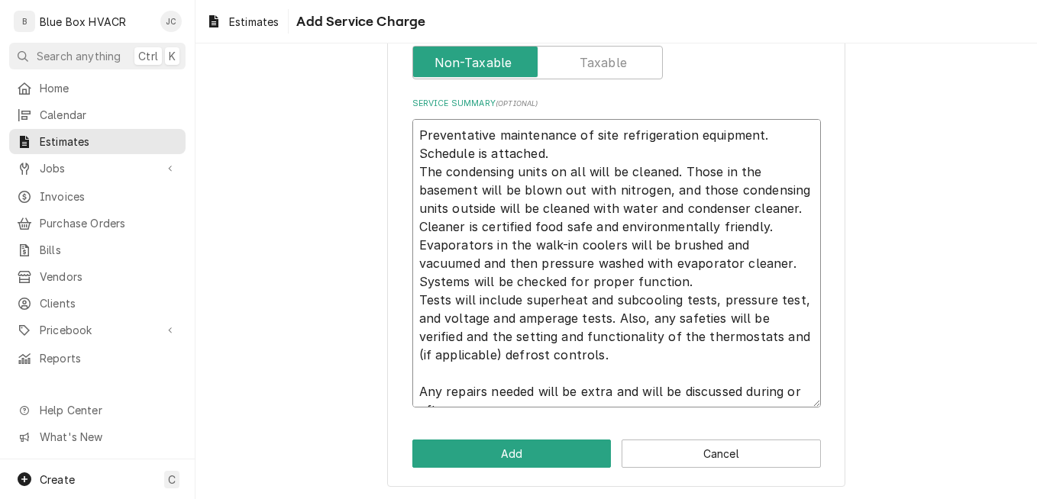
scroll to position [499, 0]
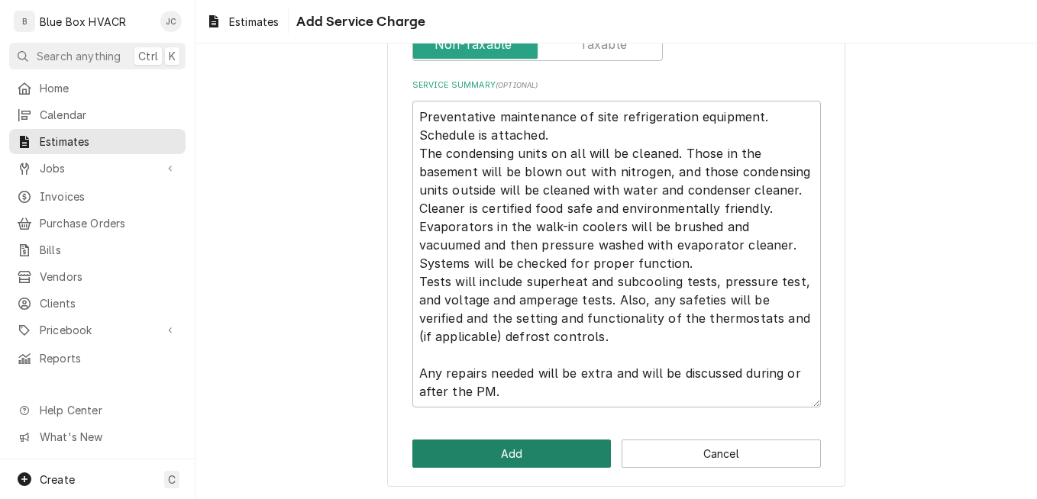
click at [513, 452] on button "Add" at bounding box center [511, 454] width 199 height 28
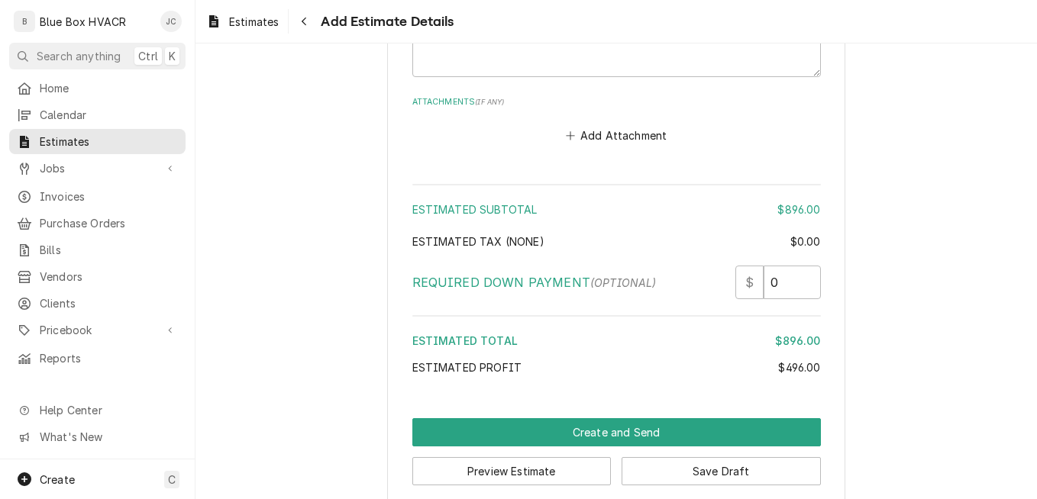
scroll to position [2353, 0]
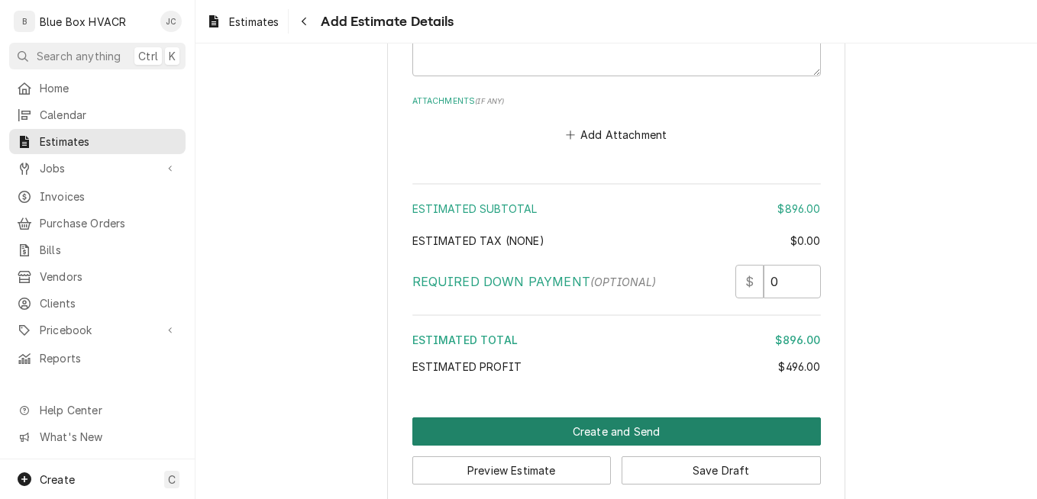
click at [603, 418] on button "Create and Send" at bounding box center [616, 432] width 409 height 28
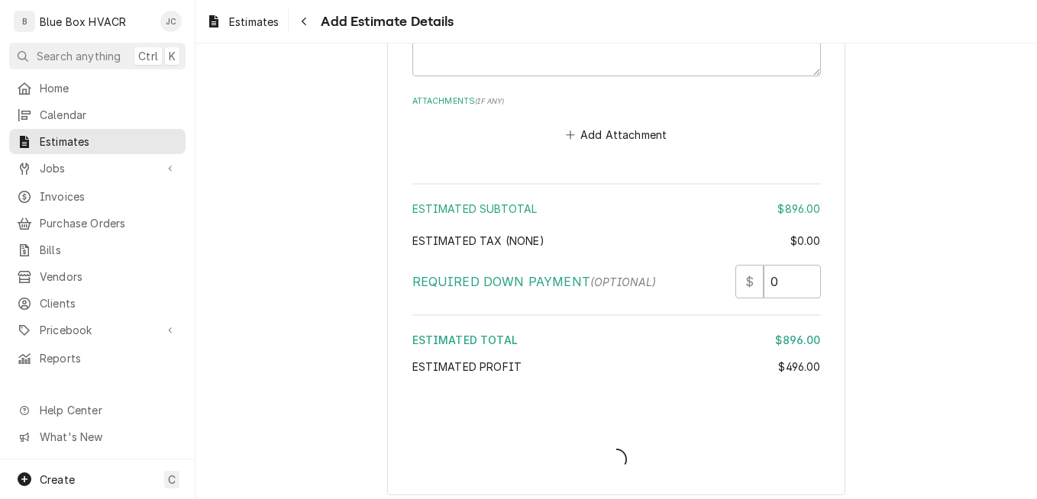
scroll to position [2345, 0]
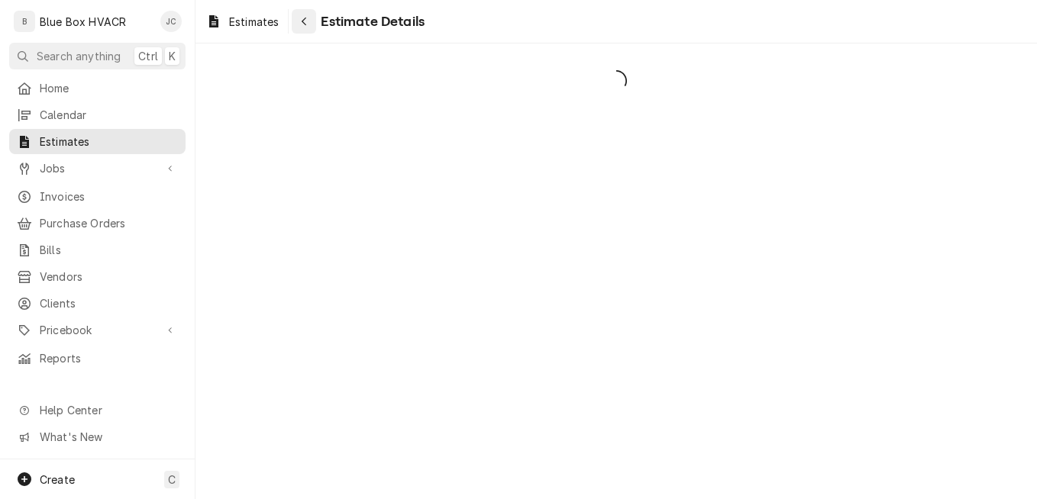
click at [304, 25] on icon "Navigate back" at bounding box center [304, 21] width 7 height 11
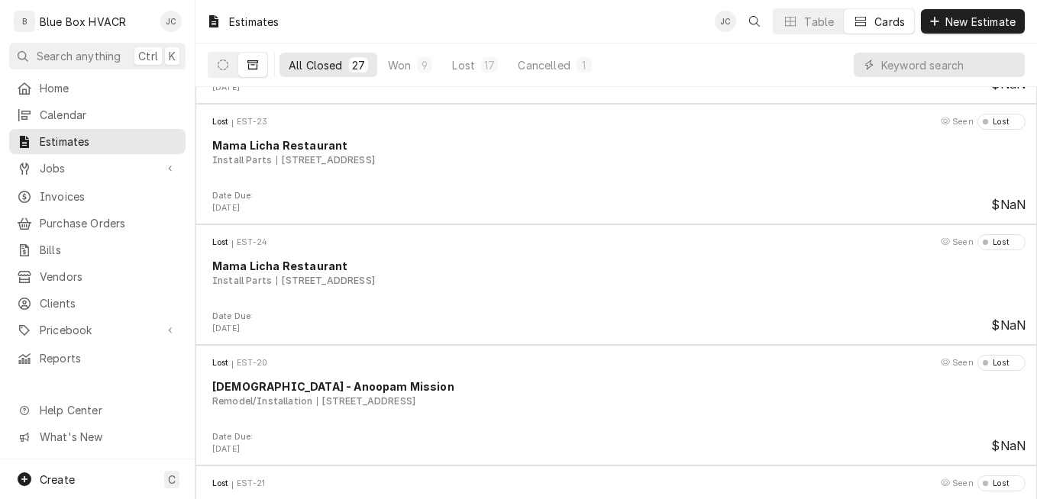
scroll to position [173, 0]
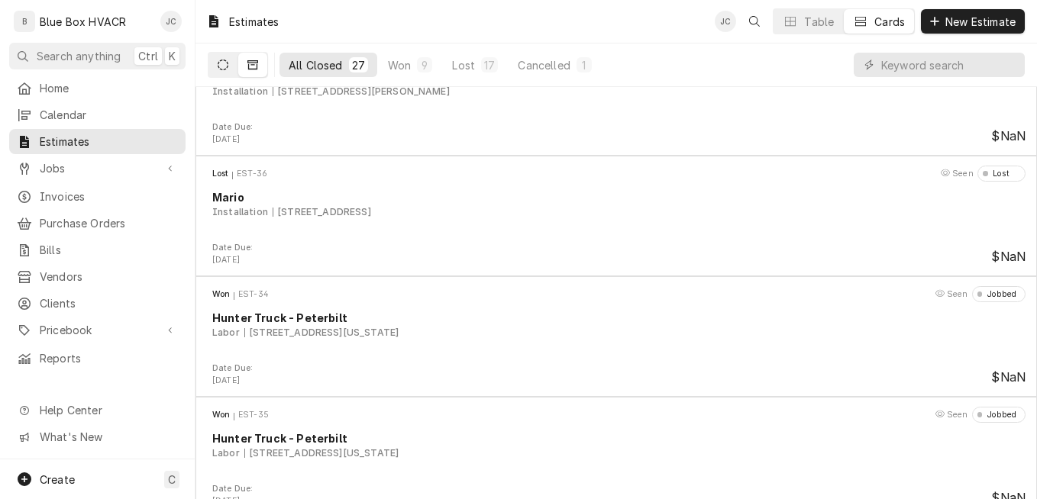
click at [229, 70] on button "Dynamic Content Wrapper" at bounding box center [223, 65] width 29 height 24
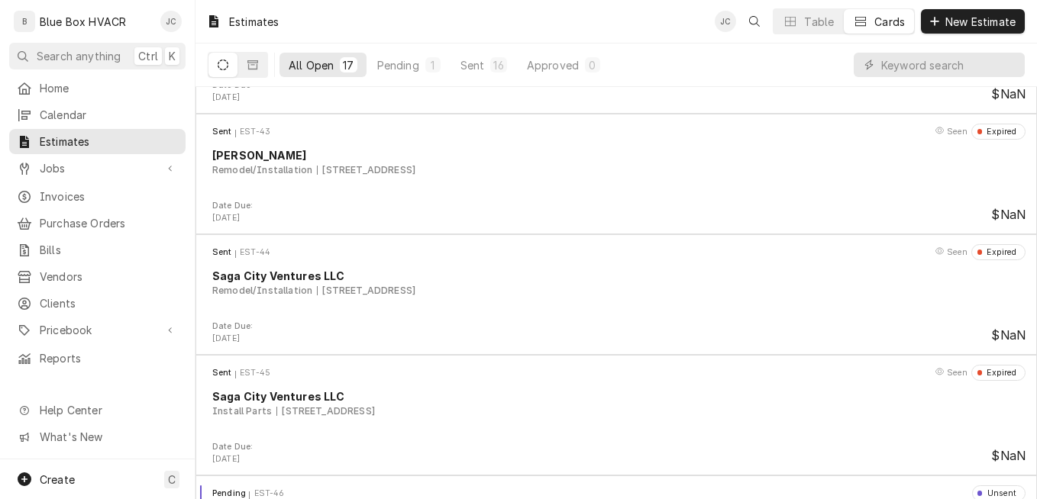
scroll to position [1639, 0]
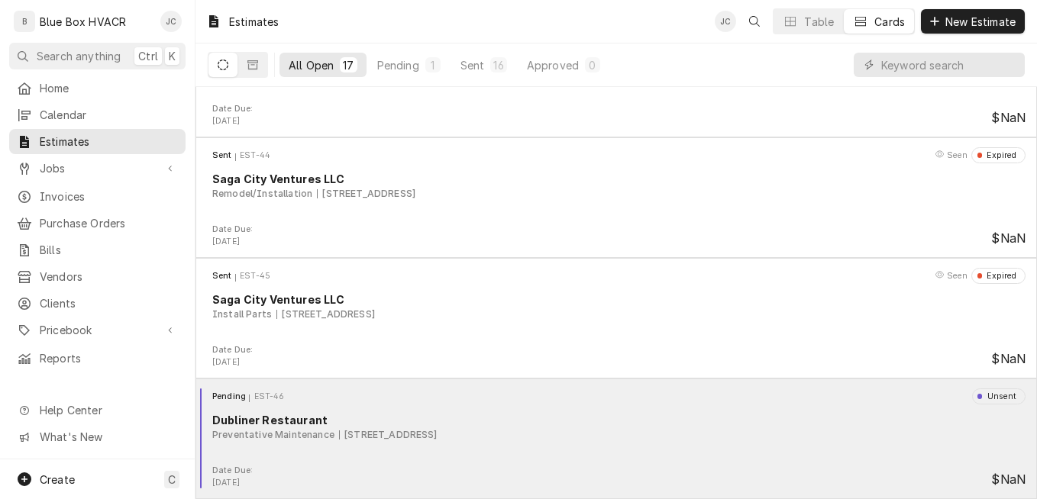
click at [438, 441] on div "34 N Main St, New Hope, PA 18938" at bounding box center [388, 435] width 99 height 14
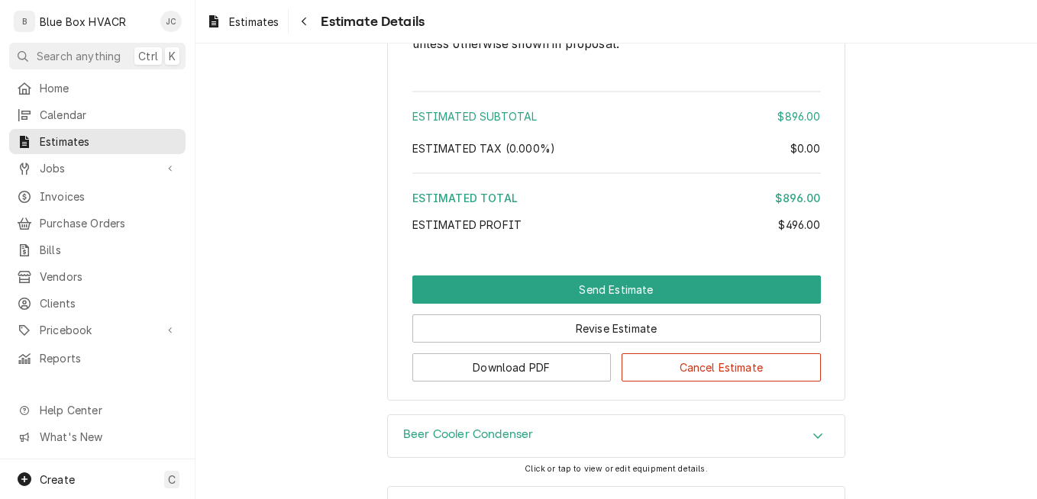
scroll to position [1909, 0]
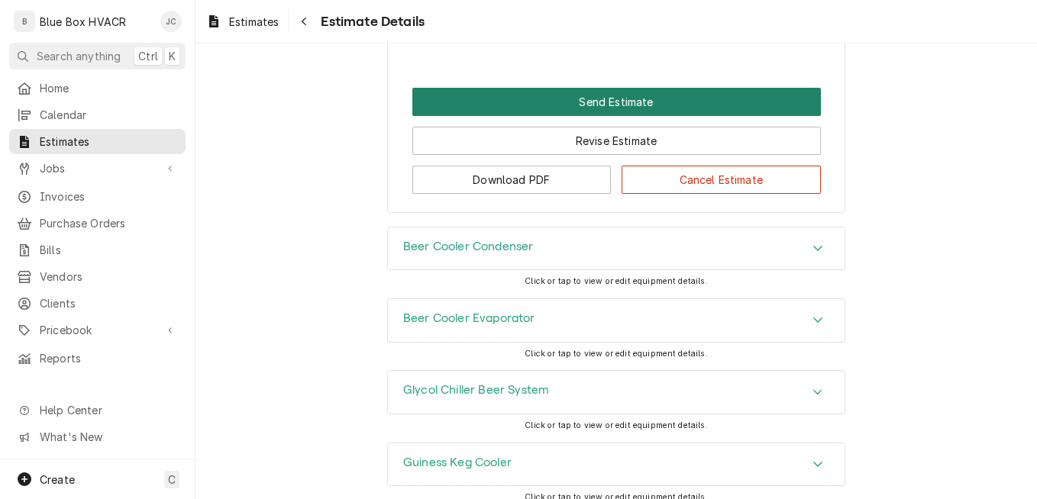
click at [641, 116] on button "Send Estimate" at bounding box center [616, 102] width 409 height 28
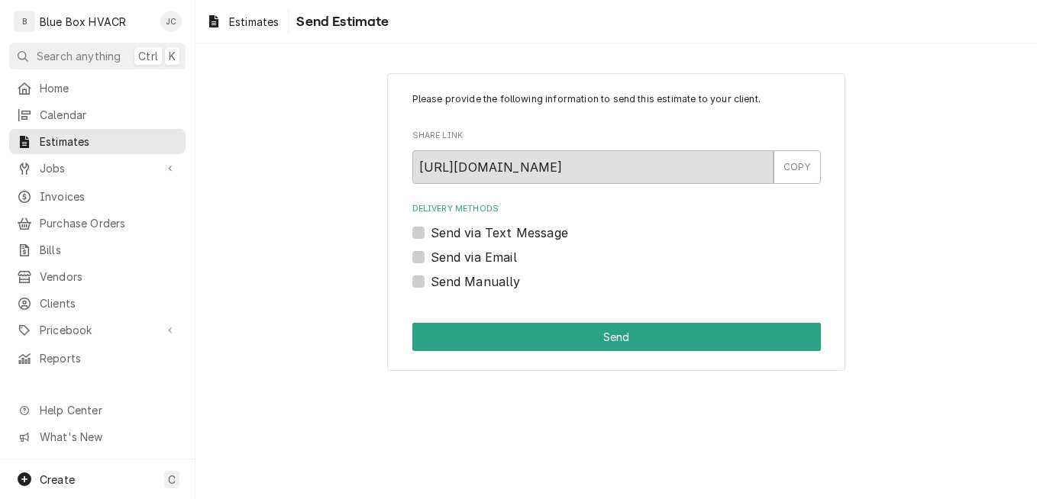
click at [454, 260] on label "Send via Email" at bounding box center [474, 257] width 86 height 18
click at [454, 260] on input "Send via Email" at bounding box center [635, 265] width 409 height 34
checkbox input "true"
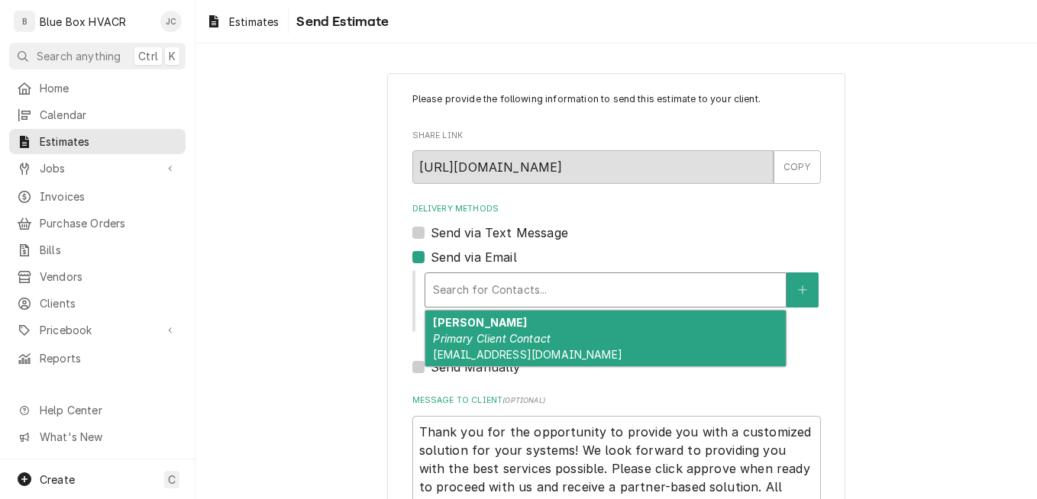
click at [524, 289] on div "Delivery Methods" at bounding box center [605, 289] width 345 height 27
click at [537, 334] on em "Primary Client Contact" at bounding box center [492, 338] width 118 height 13
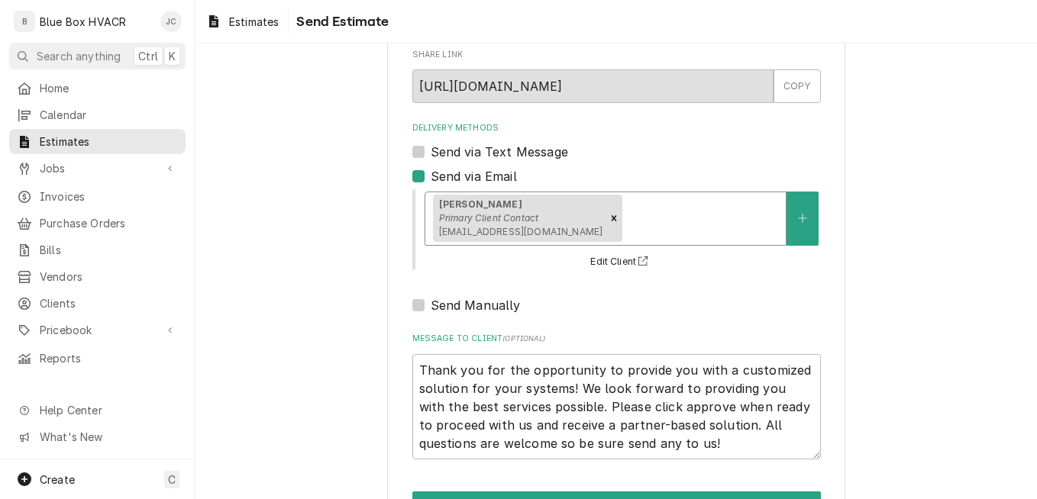
scroll to position [134, 0]
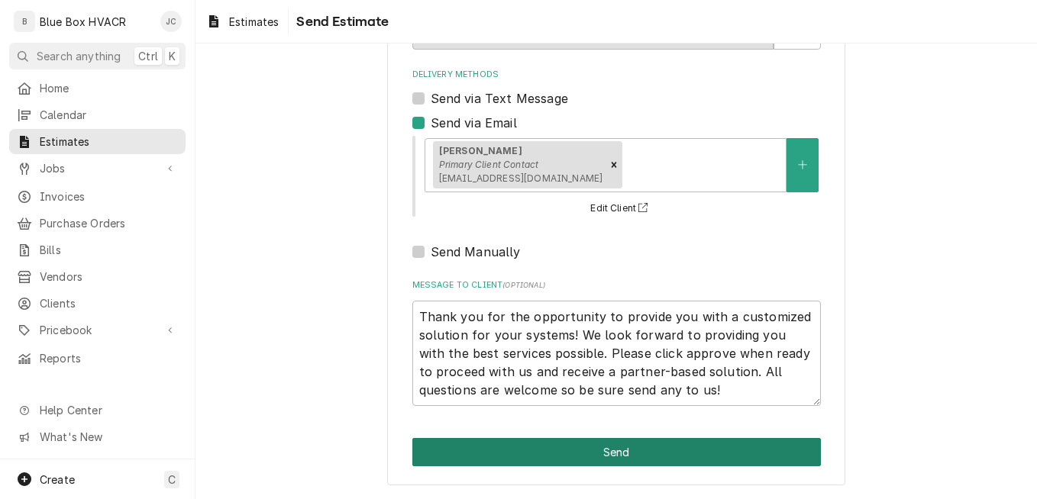
click at [596, 457] on button "Send" at bounding box center [616, 452] width 409 height 28
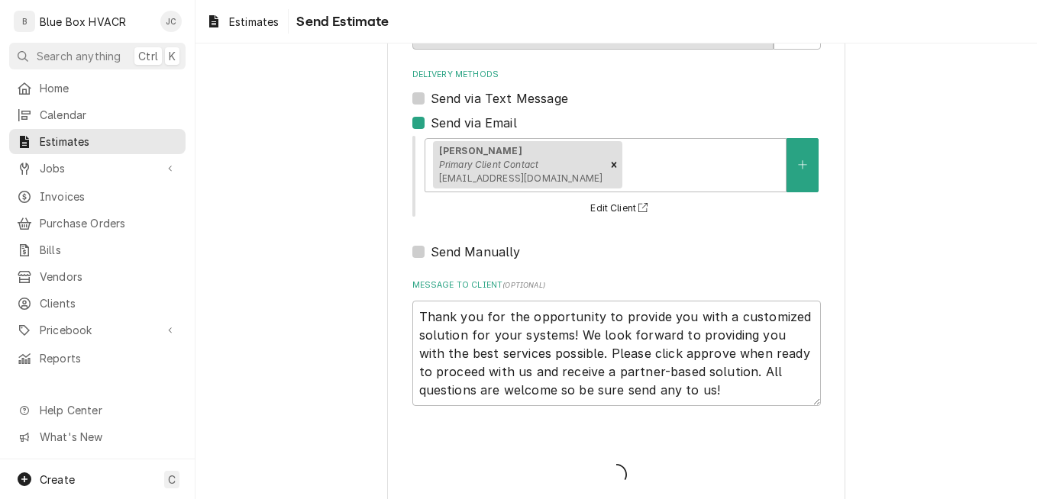
type textarea "x"
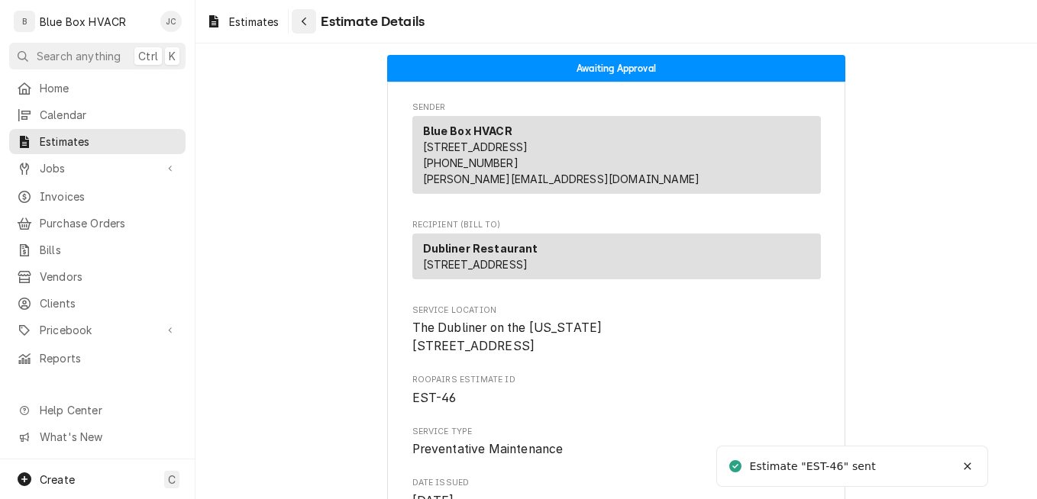
click at [299, 23] on div "Navigate back" at bounding box center [303, 21] width 15 height 15
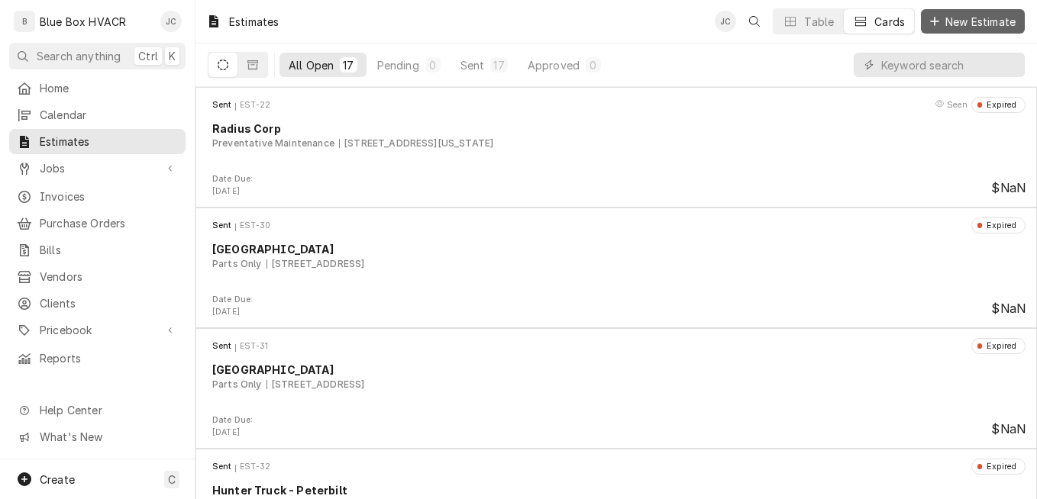
click at [976, 21] on span "New Estimate" at bounding box center [980, 22] width 76 height 16
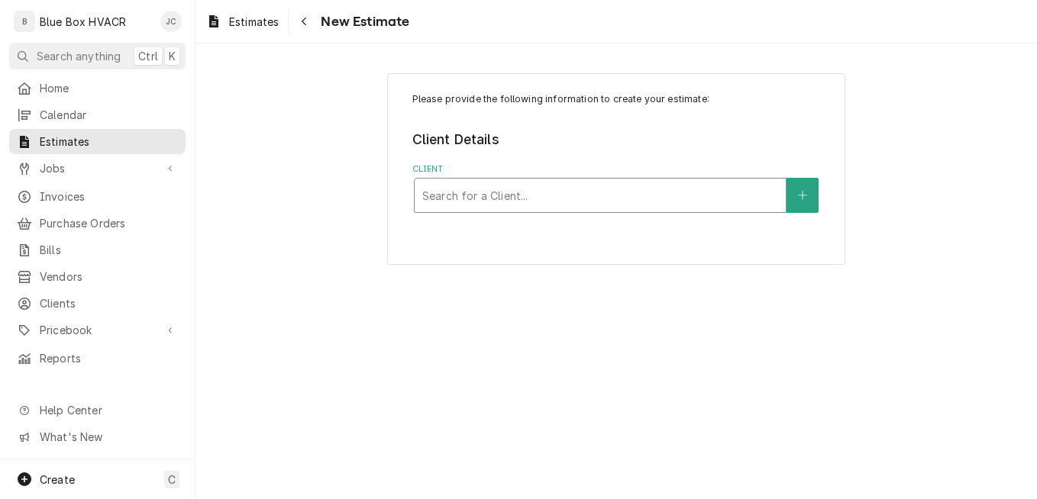
click at [640, 203] on div "Client" at bounding box center [600, 195] width 356 height 27
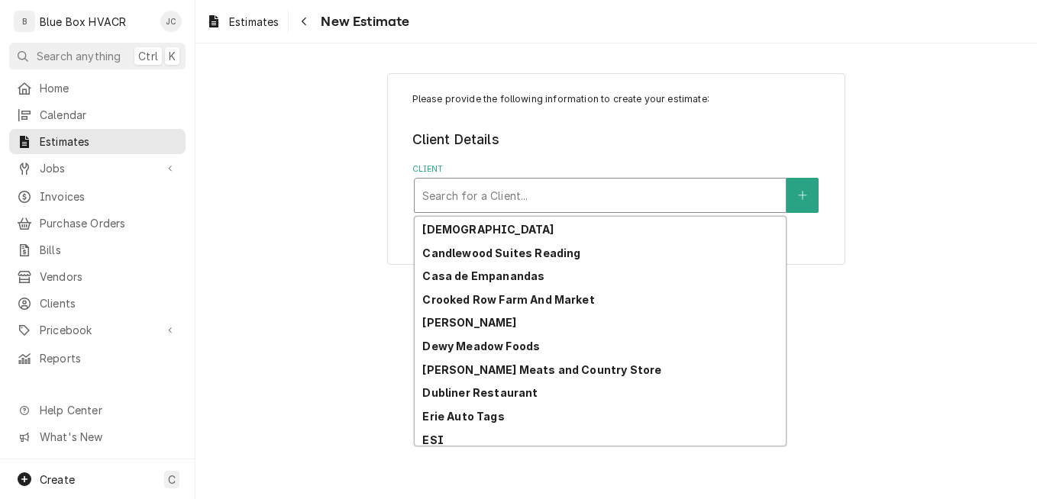
scroll to position [86, 0]
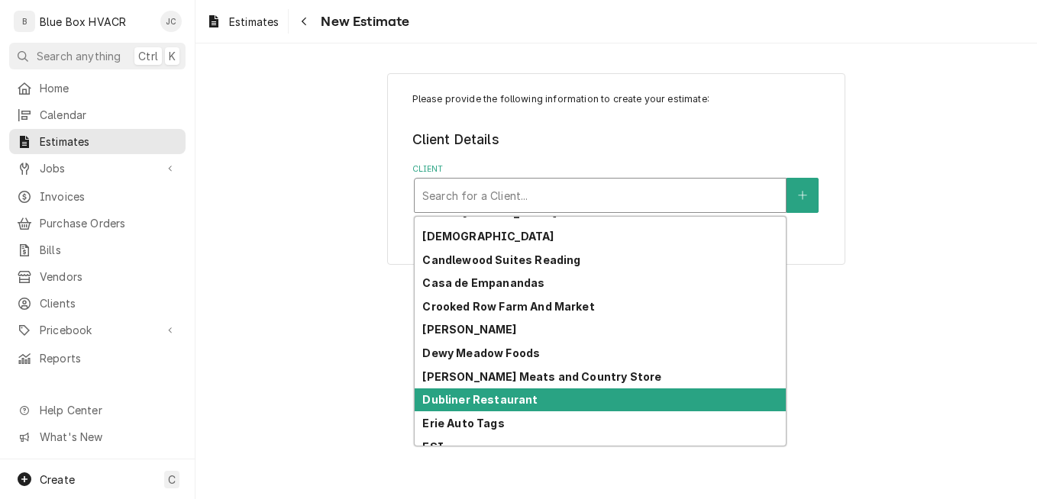
click at [522, 401] on strong "Dubliner Restaurant" at bounding box center [479, 399] width 115 height 13
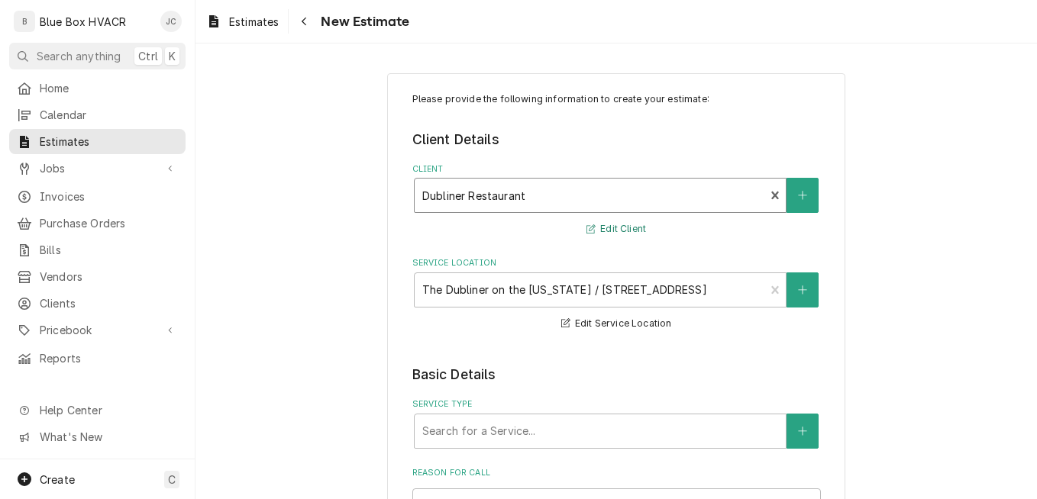
click at [626, 231] on button "Edit Client" at bounding box center [616, 229] width 64 height 19
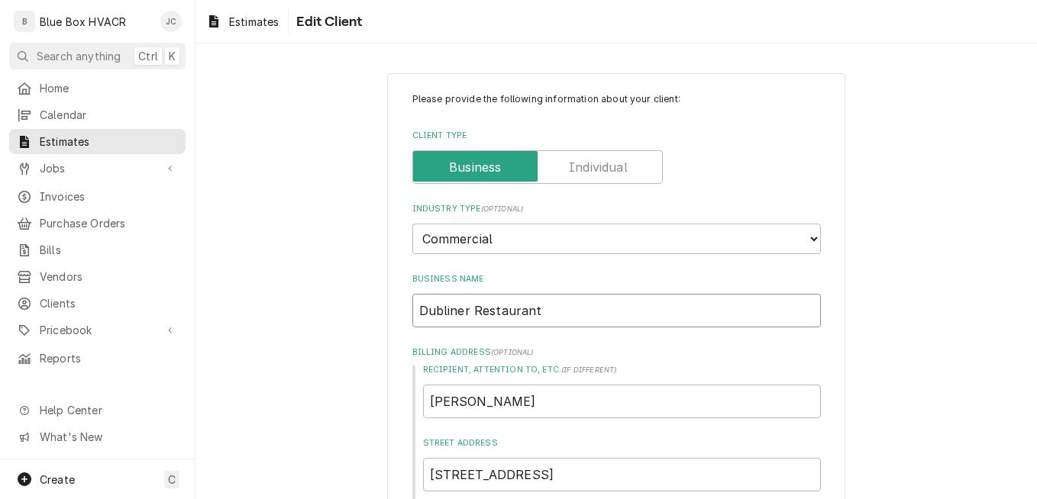
drag, startPoint x: 413, startPoint y: 310, endPoint x: 458, endPoint y: 310, distance: 45.1
click at [413, 310] on input "Dubliner Restaurant" at bounding box center [616, 311] width 409 height 34
type textarea "x"
type input "TDubliner Restaurant"
type textarea "x"
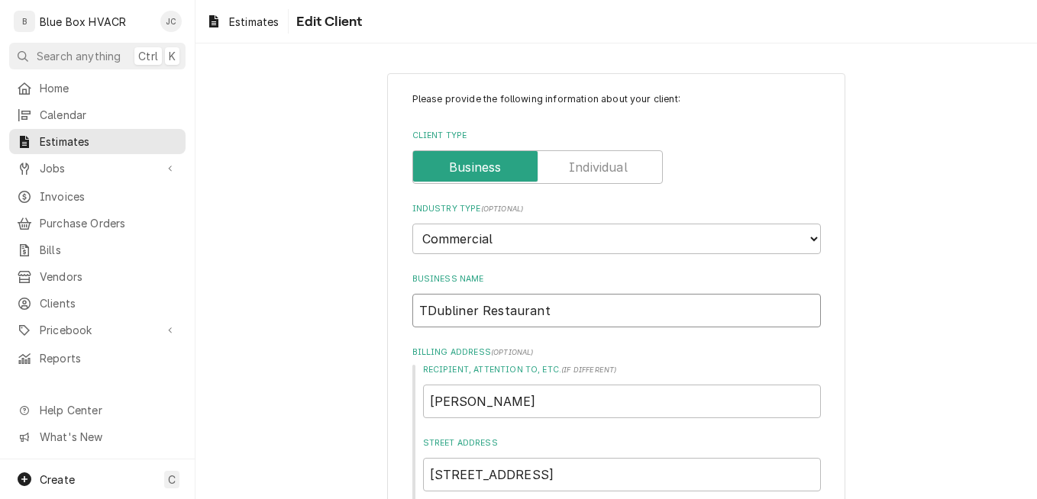
type input "ThDubliner Restaurant"
type textarea "x"
type input "TheDubliner Restaurant"
type textarea "x"
type input "The Dubliner Restaurant"
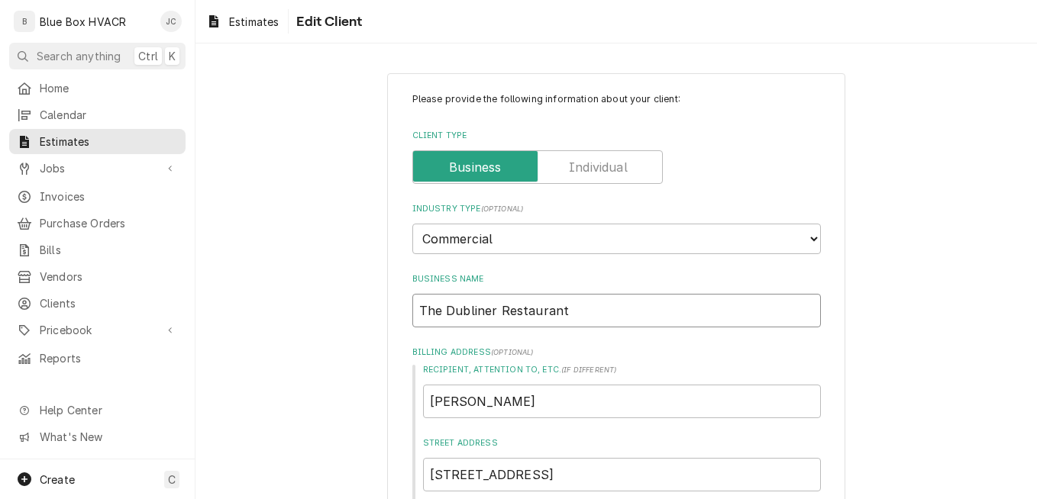
drag, startPoint x: 547, startPoint y: 318, endPoint x: 493, endPoint y: 318, distance: 53.5
click at [493, 318] on input "The Dubliner Restaurant" at bounding box center [616, 311] width 409 height 34
type textarea "x"
type input "The Dubliner"
type textarea "x"
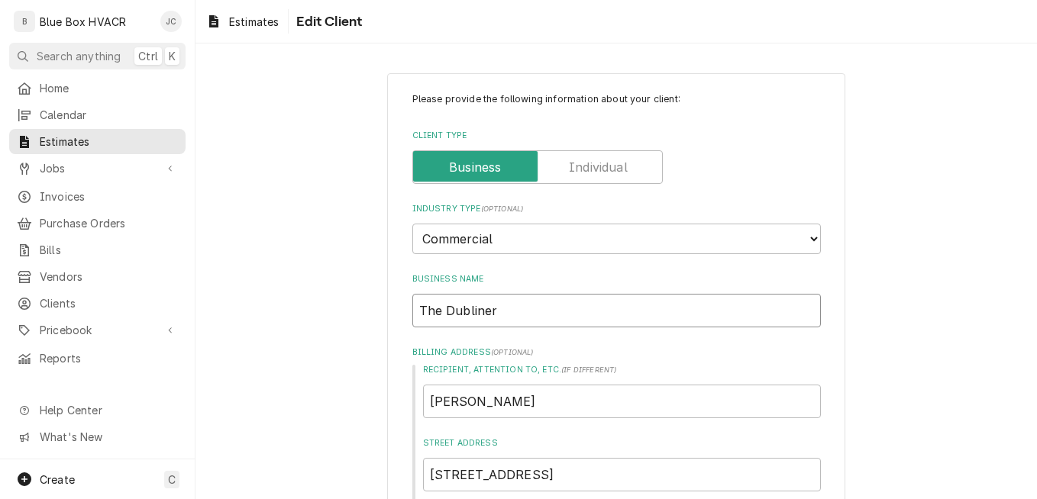
type input "The Dubliner o"
type textarea "x"
type input "The Dubliner on"
type textarea "x"
type input "The Dubliner on"
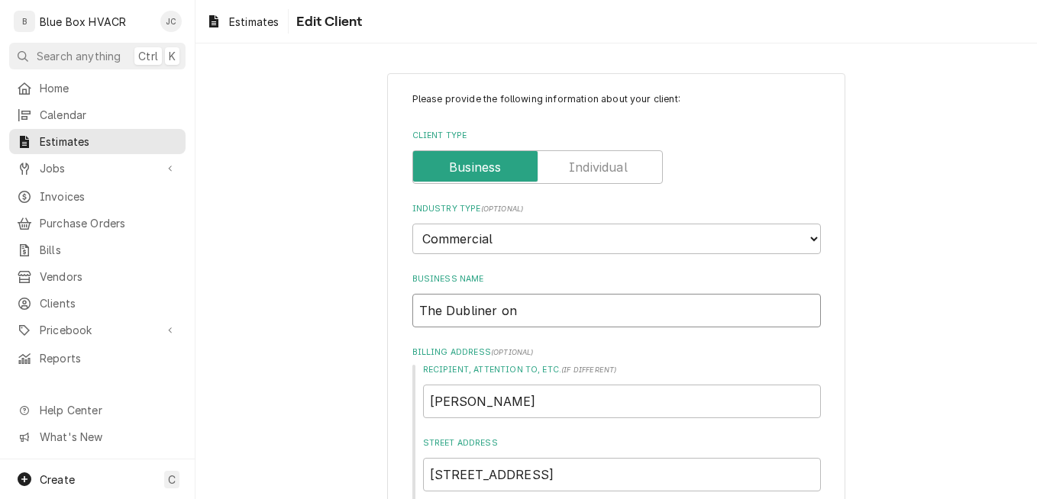
type textarea "x"
type input "The Dubliner on t"
type textarea "x"
type input "The Dubliner on th"
type textarea "x"
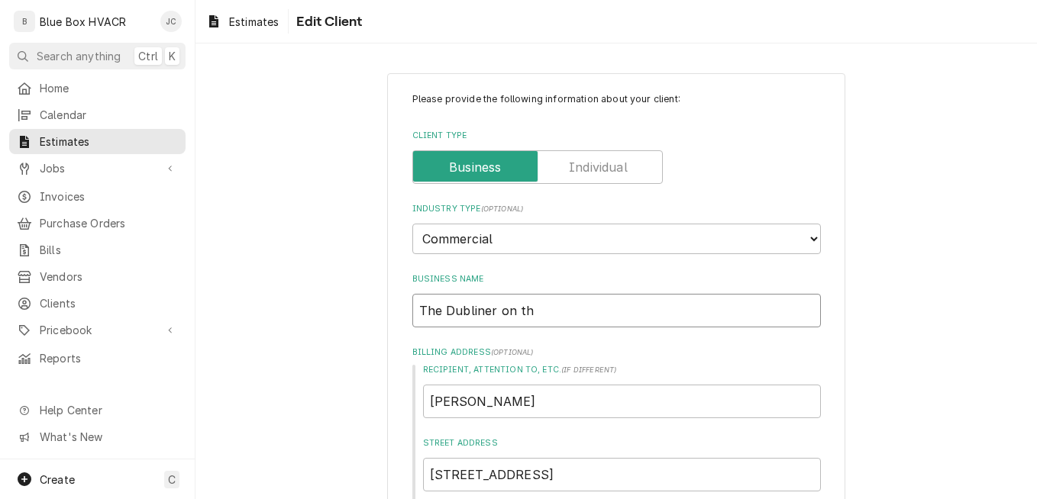
type input "The Dubliner on the"
type textarea "x"
type input "The Dubliner on the"
type textarea "x"
type input "The Dubliner on the D"
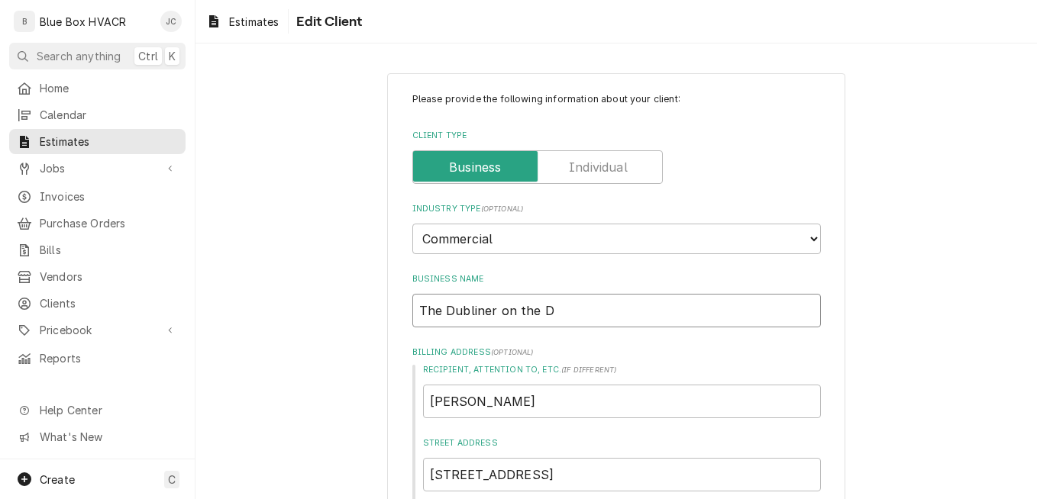
type textarea "x"
type input "The Dubliner on the De"
type textarea "x"
type input "The Dubliner on the Del"
type textarea "x"
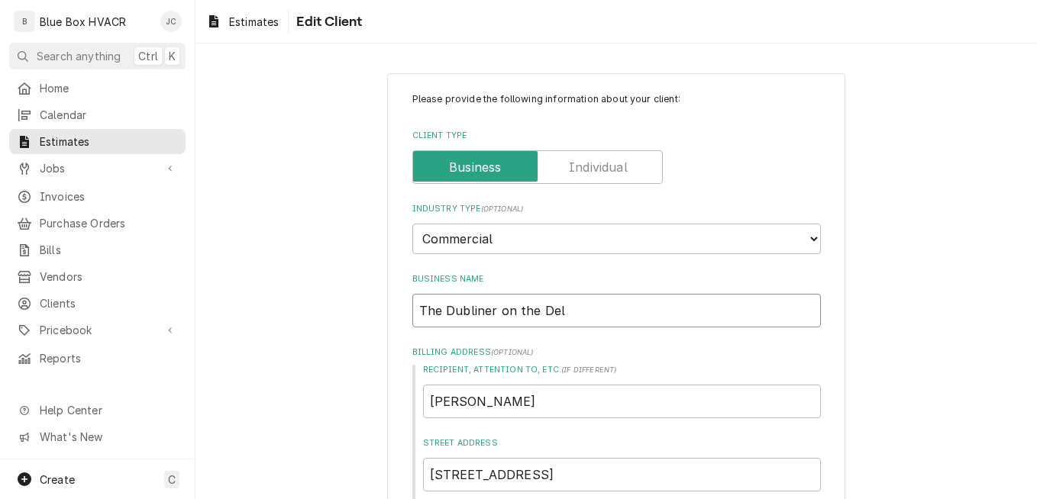
type input "The Dubliner on the Dela"
type textarea "x"
type input "The Dubliner on the Delaw"
type textarea "x"
type input "The Dubliner on the Delawa"
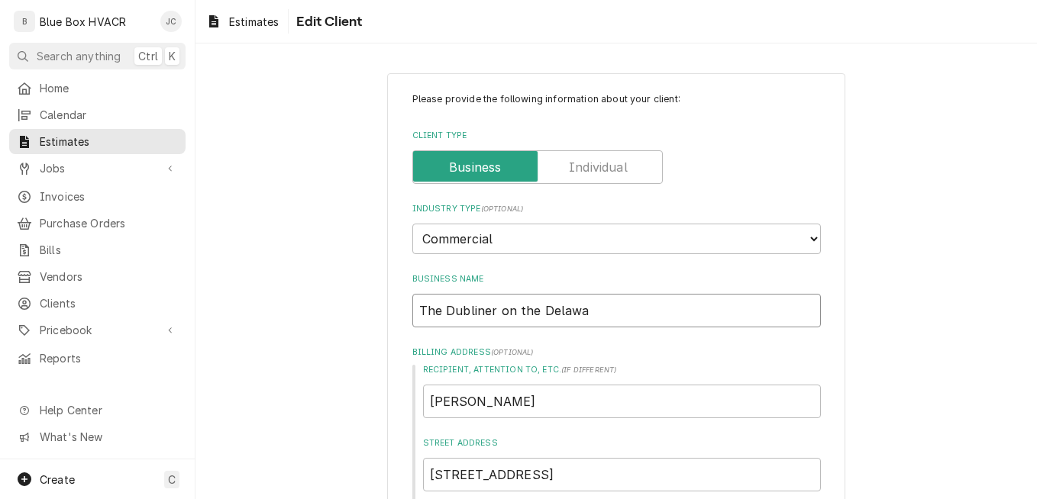
type textarea "x"
type input "The Dubliner on the Delawar"
type textarea "x"
type input "The Dubliner on the [US_STATE]"
type textarea "x"
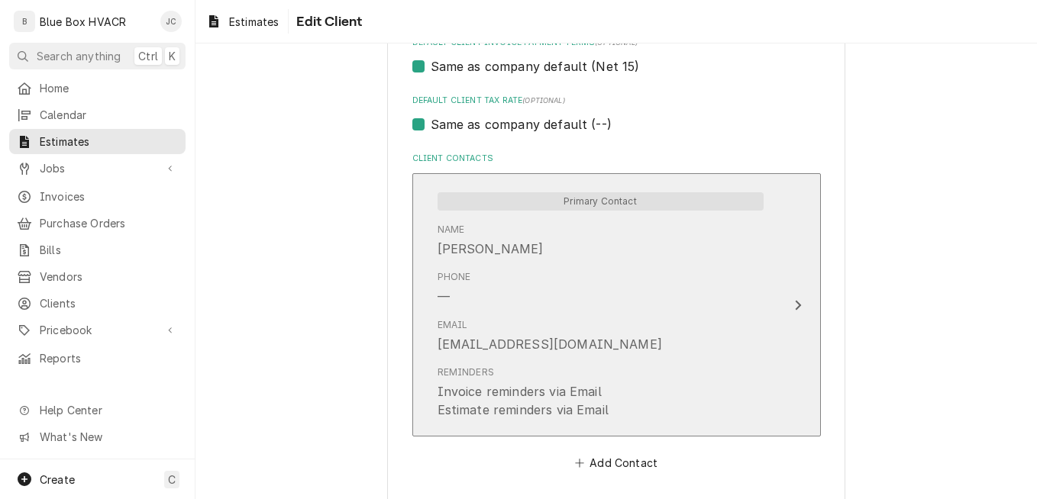
scroll to position [1055, 0]
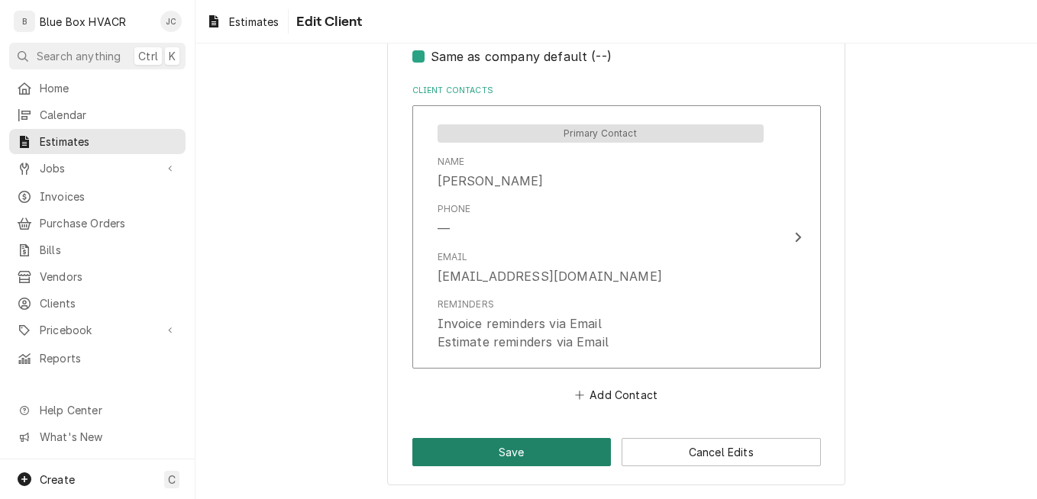
type input "The Dubliner on the [US_STATE]"
click at [538, 444] on button "Save" at bounding box center [511, 452] width 199 height 28
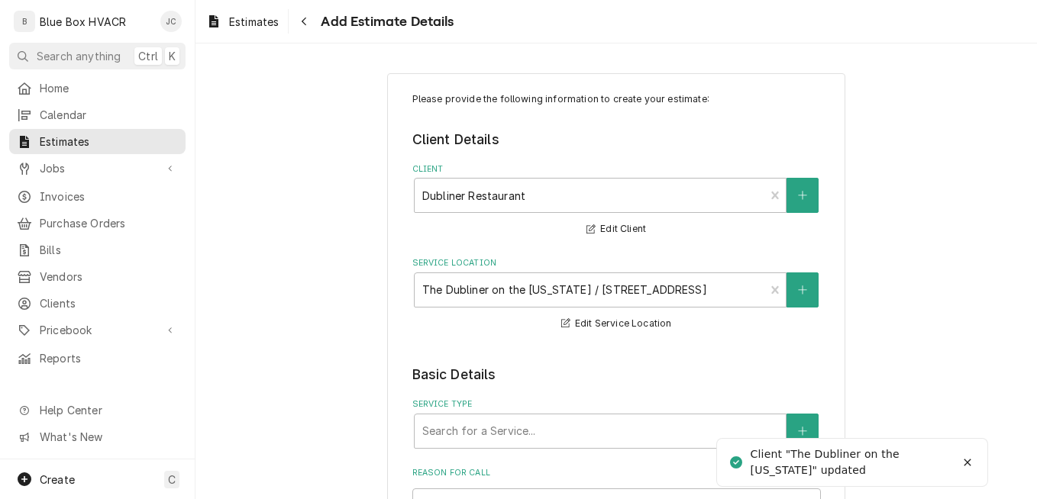
type textarea "x"
